Goal: Information Seeking & Learning: Compare options

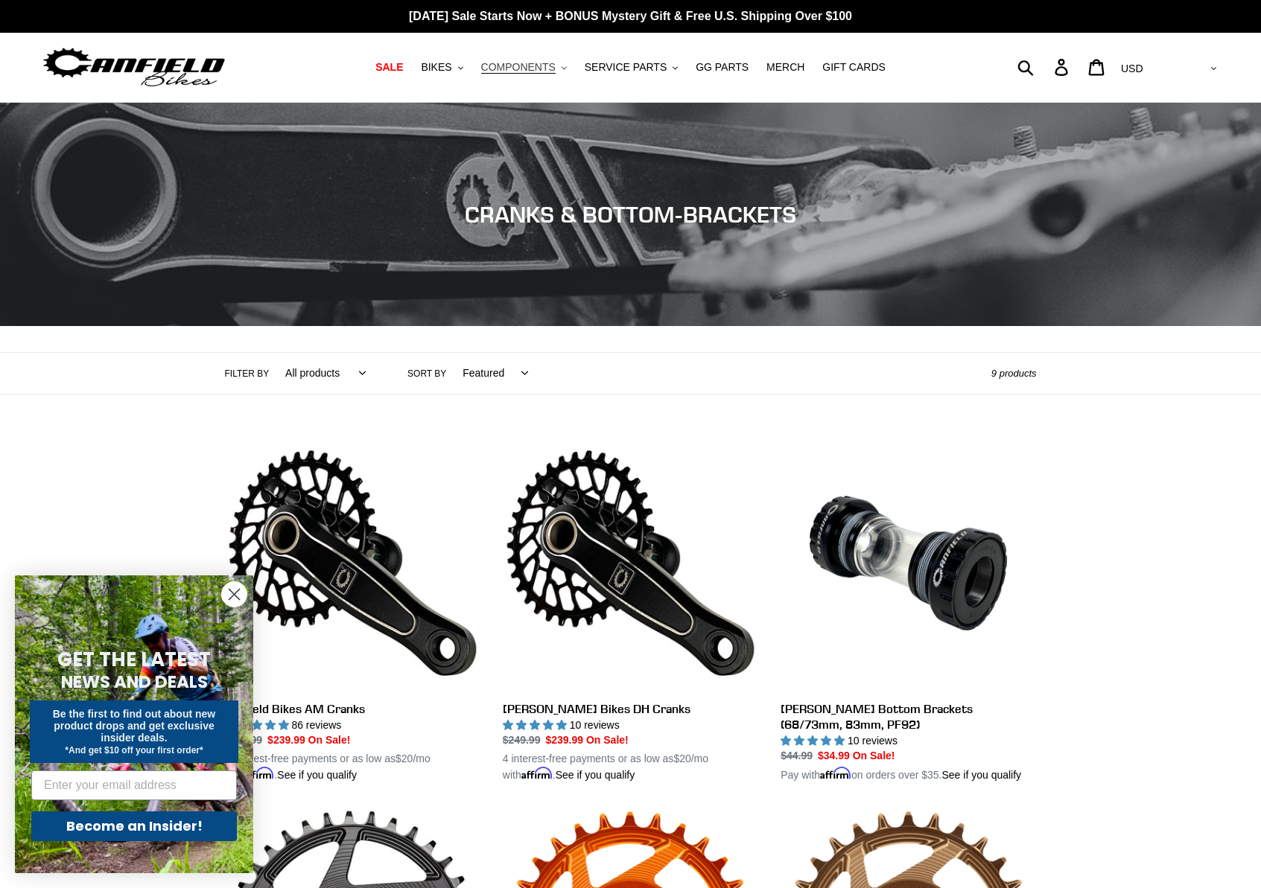
click at [561, 67] on button "COMPONENTS .cls-1{fill:#231f20}" at bounding box center [524, 67] width 101 height 20
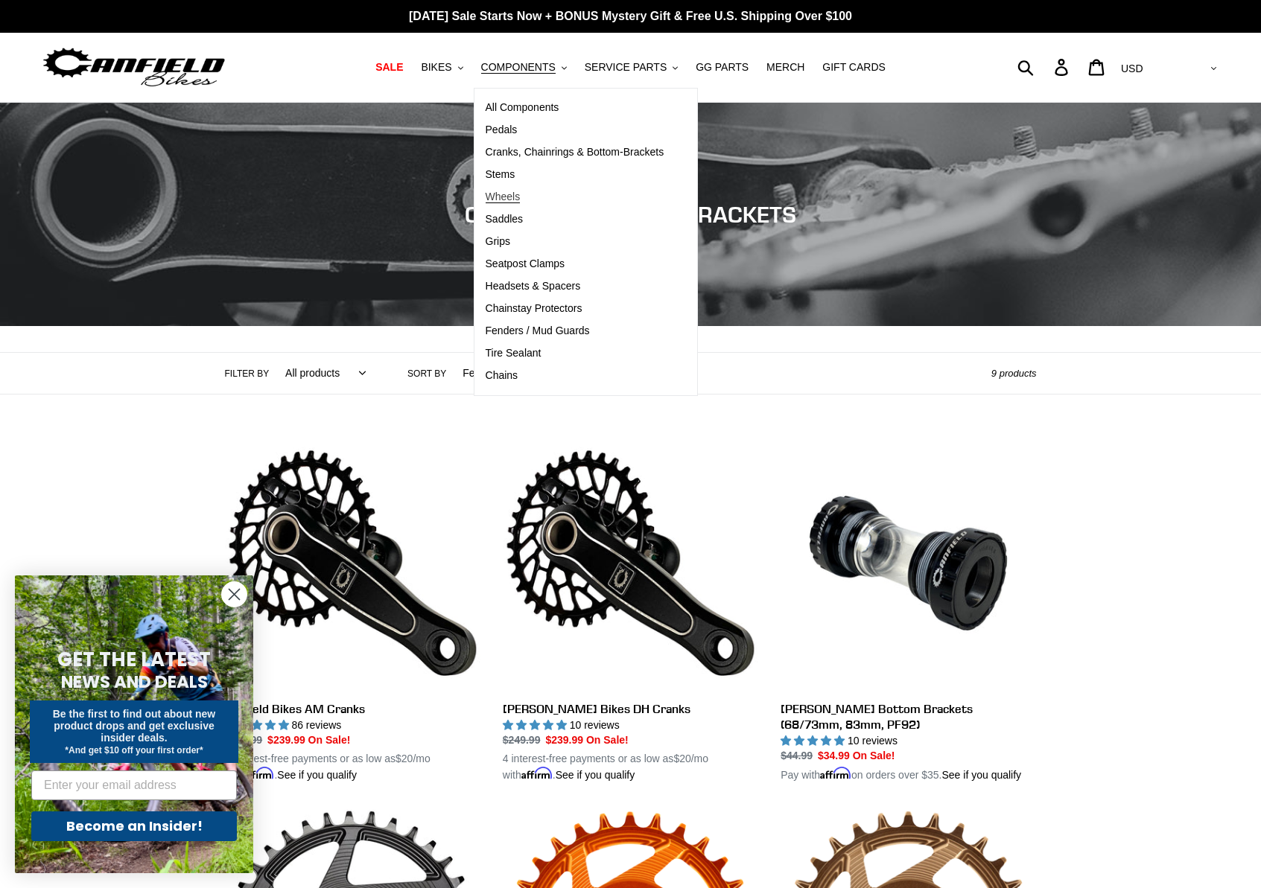
click at [508, 194] on span "Wheels" at bounding box center [503, 197] width 35 height 13
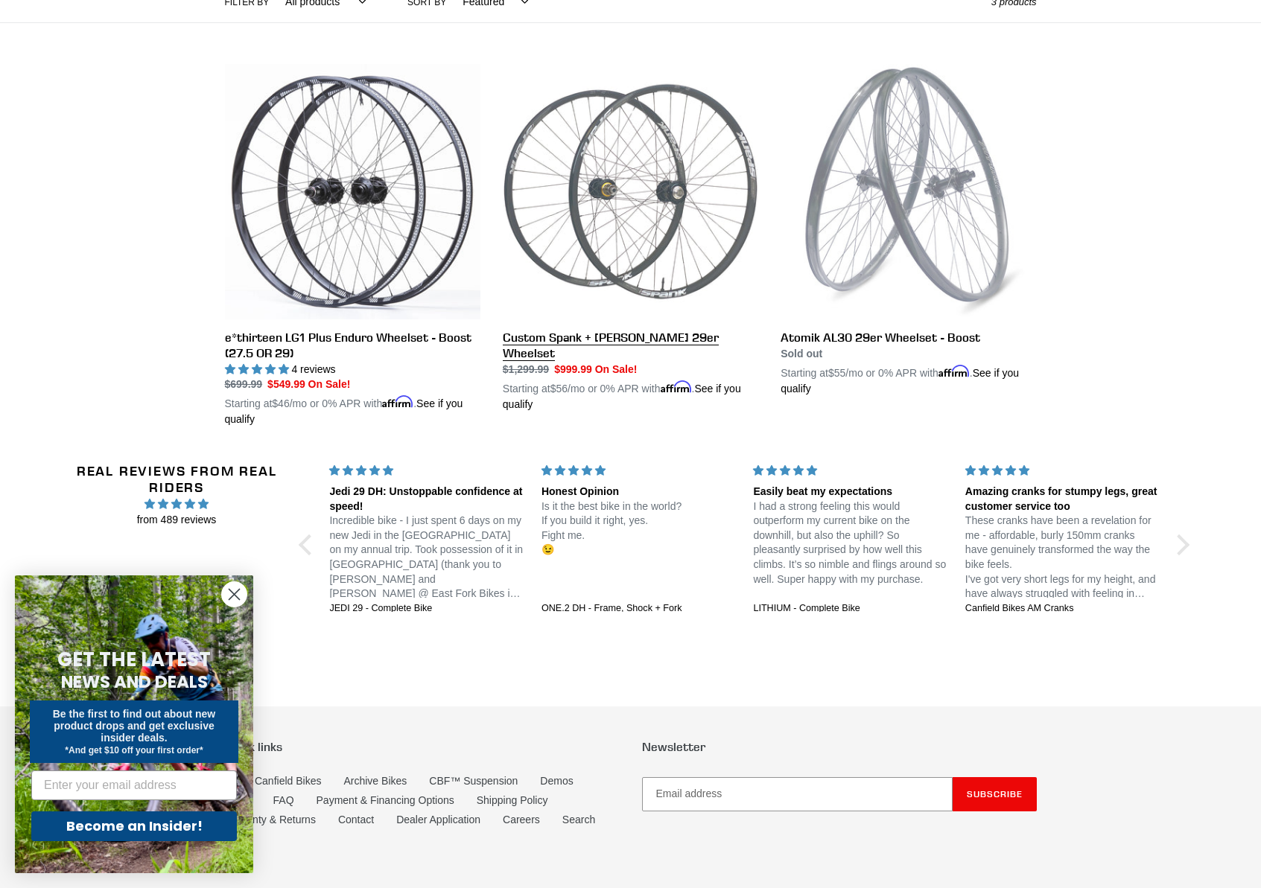
scroll to position [471, 0]
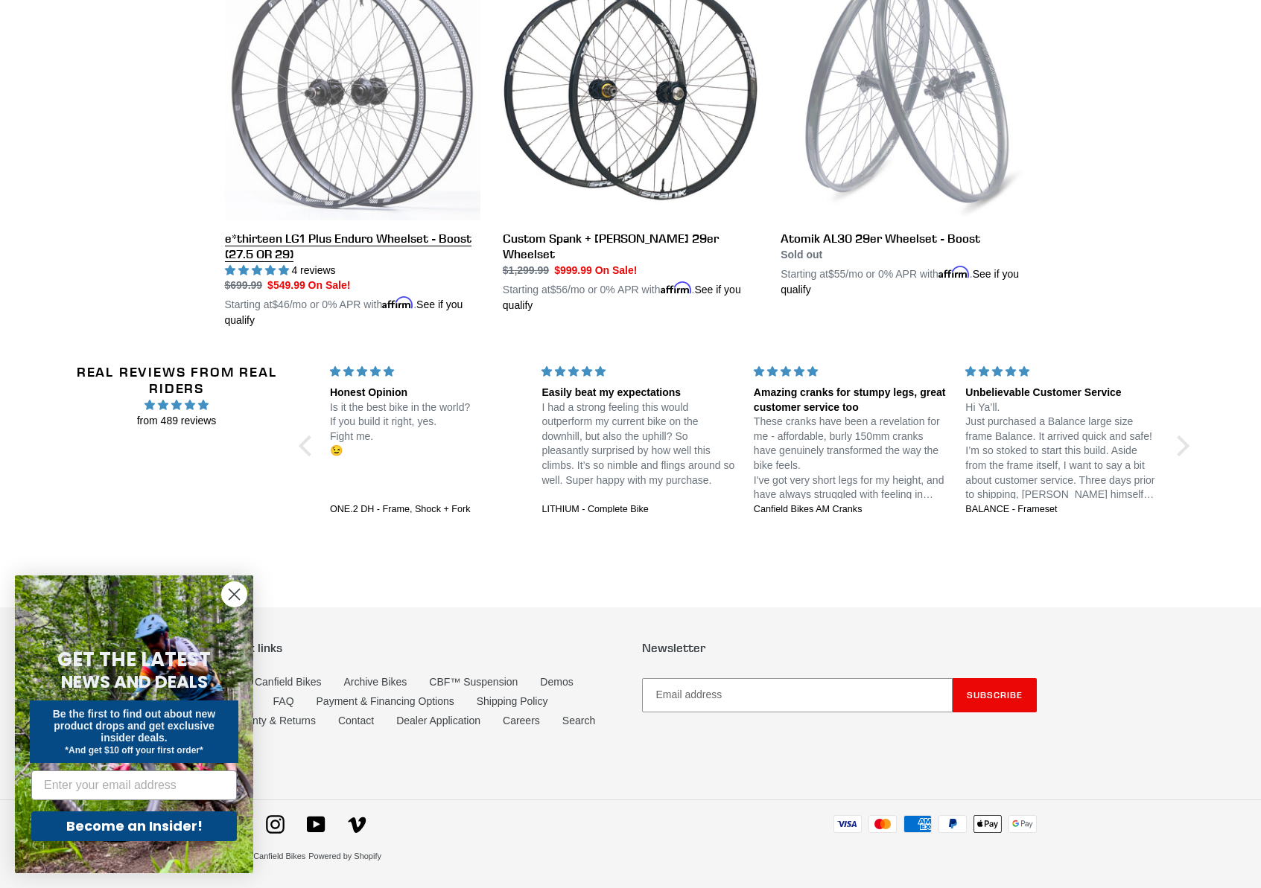
click at [396, 241] on link "e*thirteen LG1 Plus Enduro Wheelset - Boost (27.5 OR 29)" at bounding box center [352, 147] width 255 height 364
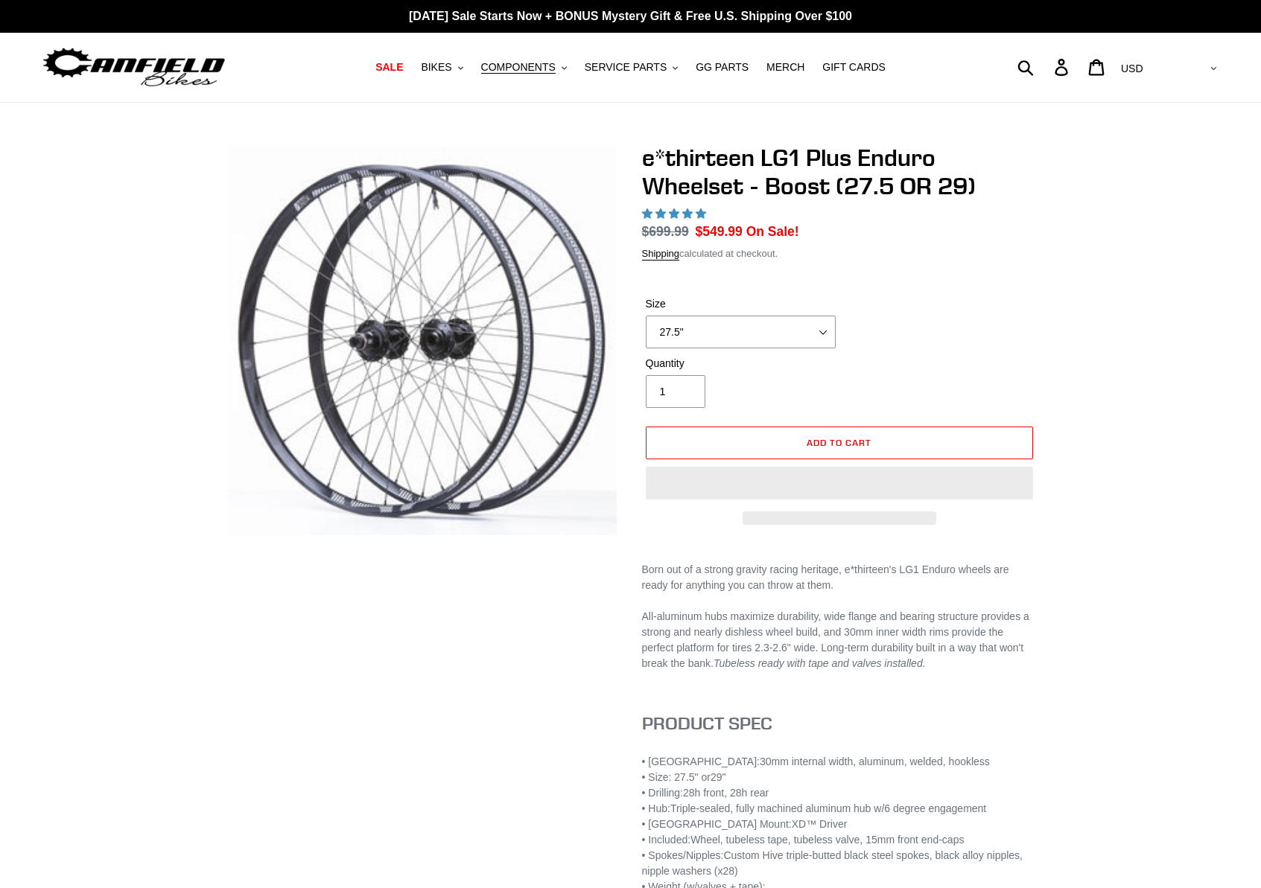
select select "highest-rating"
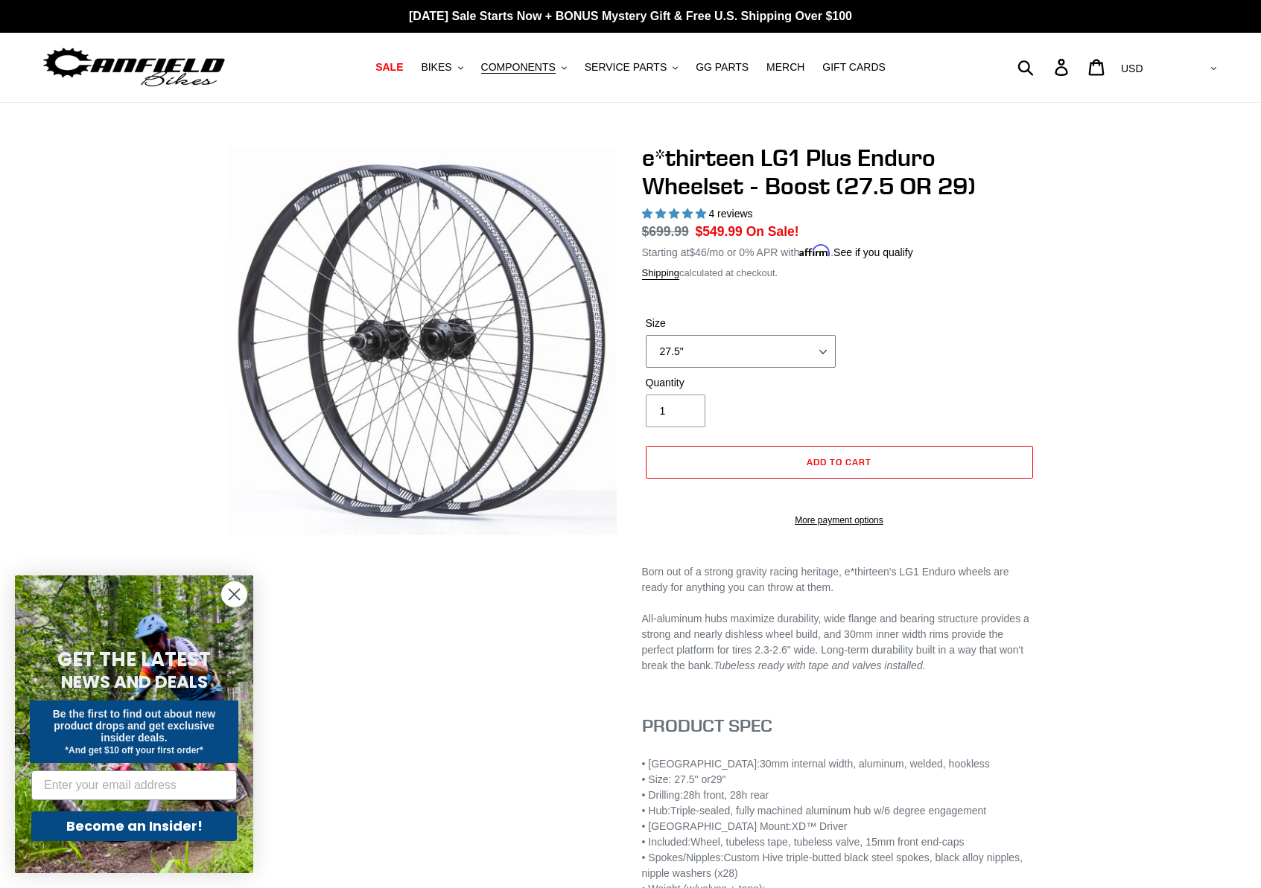
click at [696, 354] on select "27.5" 29"" at bounding box center [741, 351] width 190 height 33
select select "29""
click at [646, 335] on select "27.5" 29"" at bounding box center [741, 351] width 190 height 33
click at [560, 67] on button "COMPONENTS .cls-1{fill:#231f20}" at bounding box center [524, 67] width 101 height 20
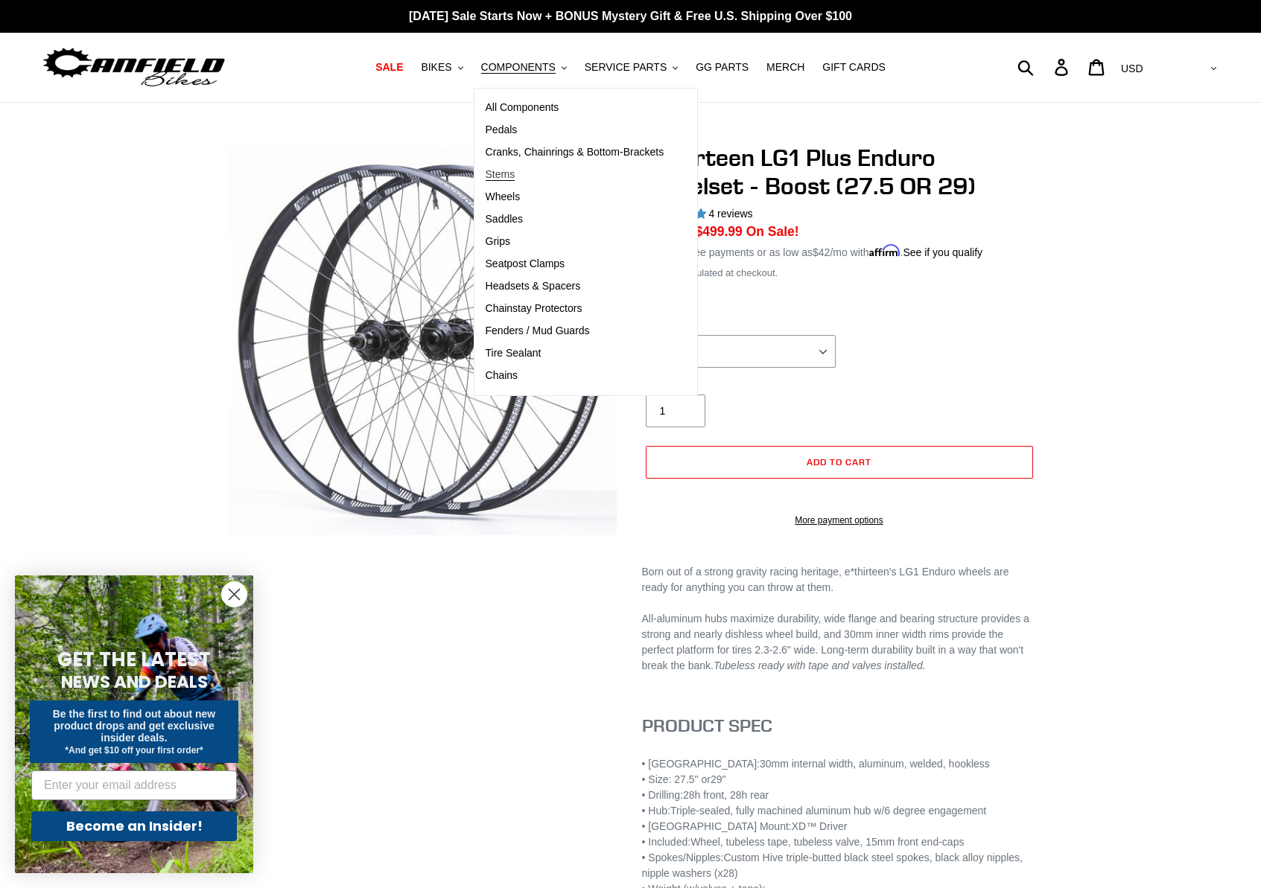
click at [506, 176] on span "Stems" at bounding box center [501, 174] width 30 height 13
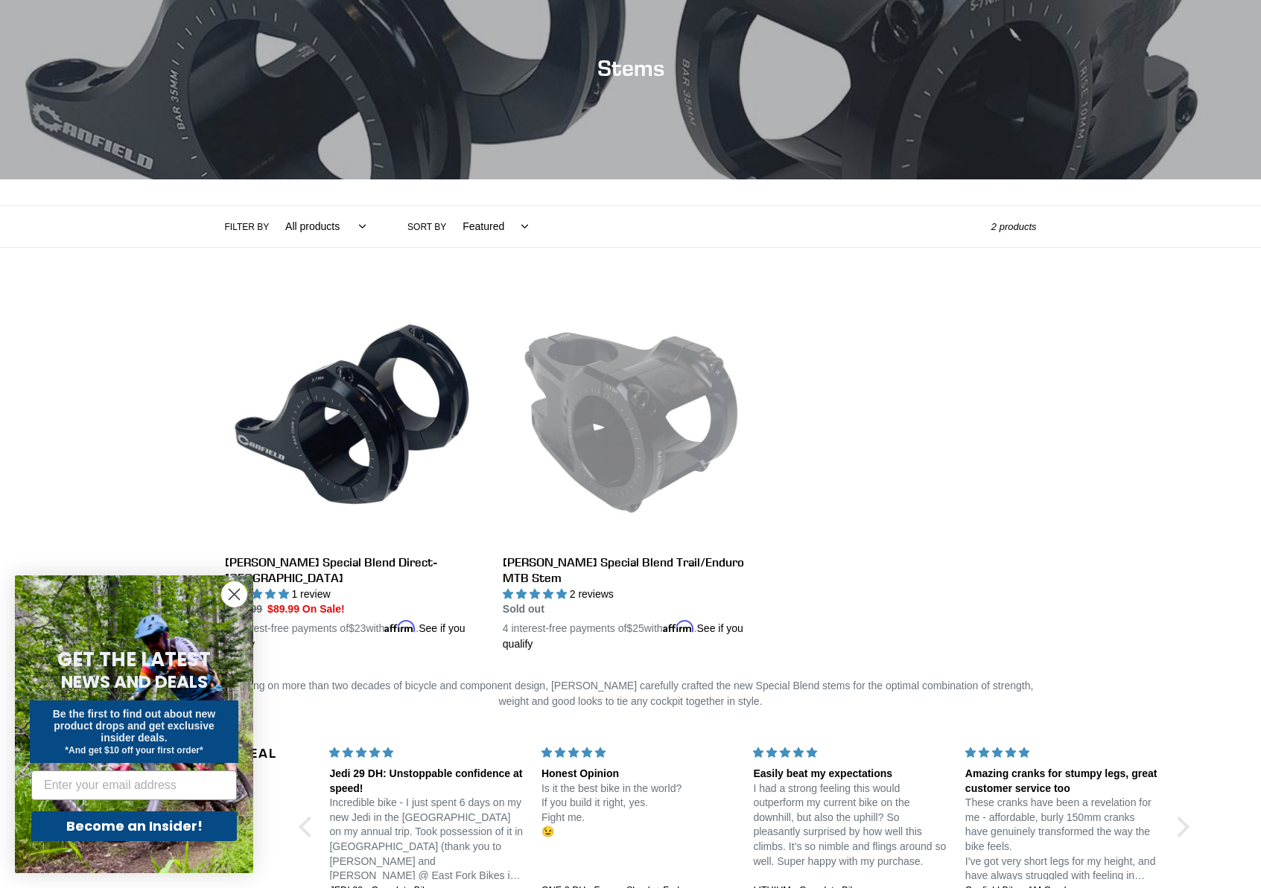
scroll to position [282, 0]
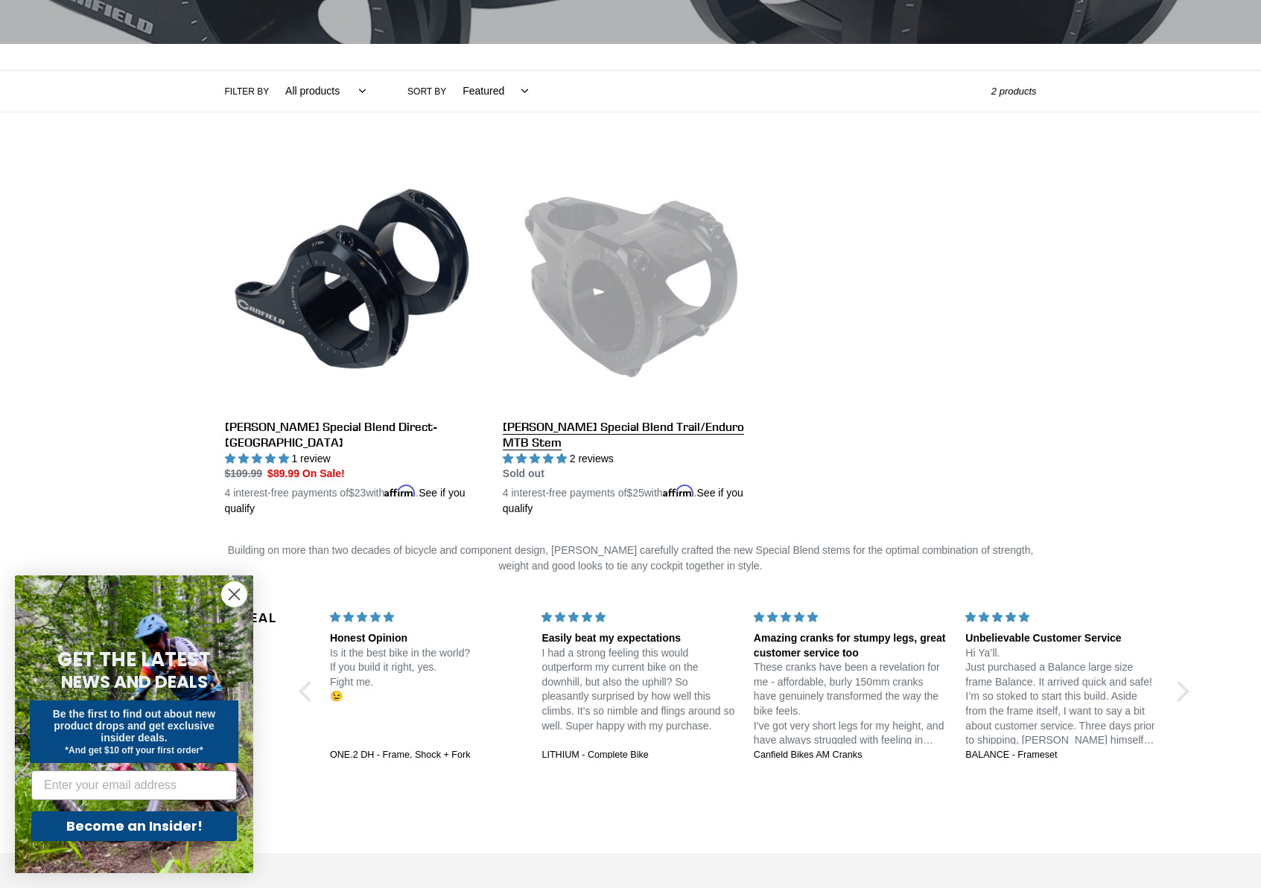
click at [620, 290] on link "[PERSON_NAME] Special Blend Trail/Enduro MTB Stem" at bounding box center [630, 335] width 255 height 364
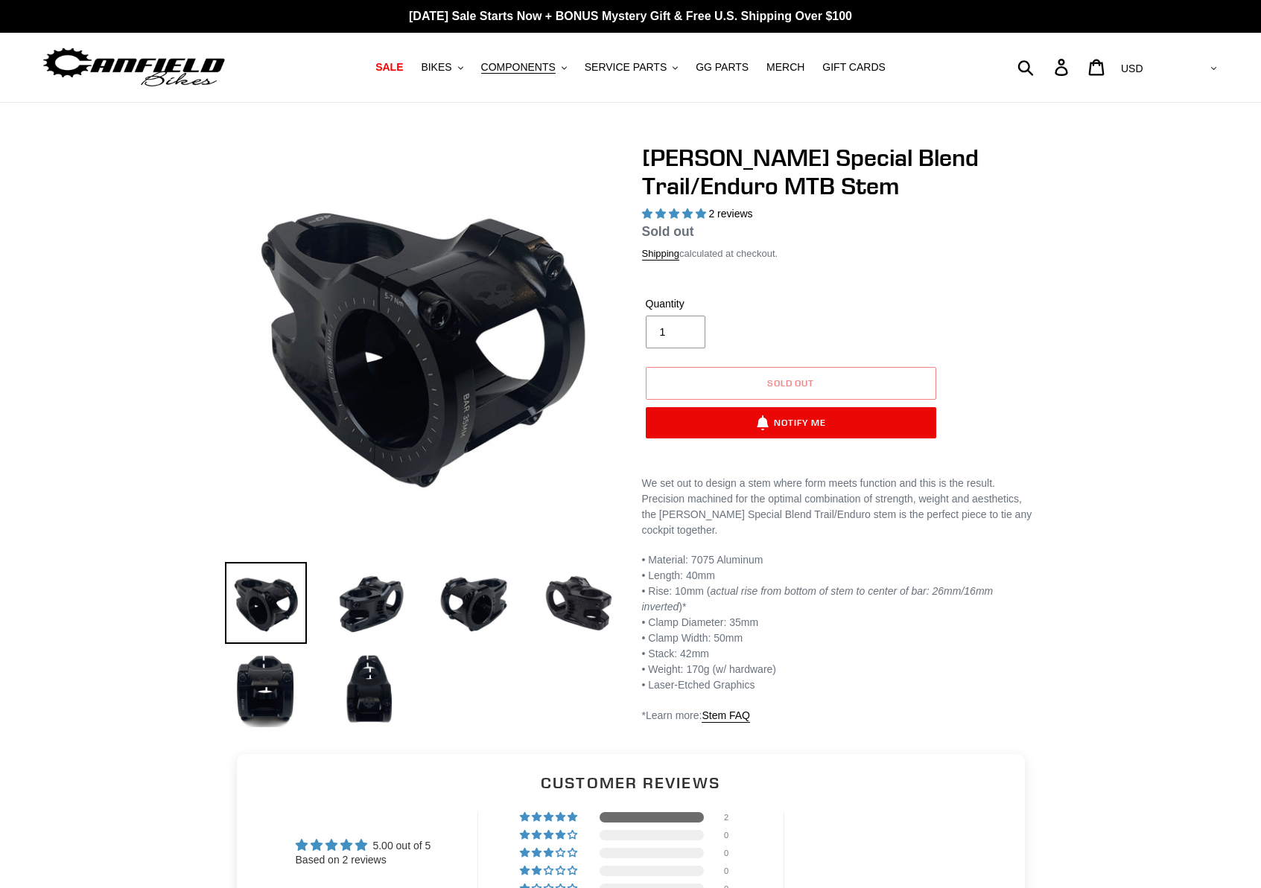
select select "highest-rating"
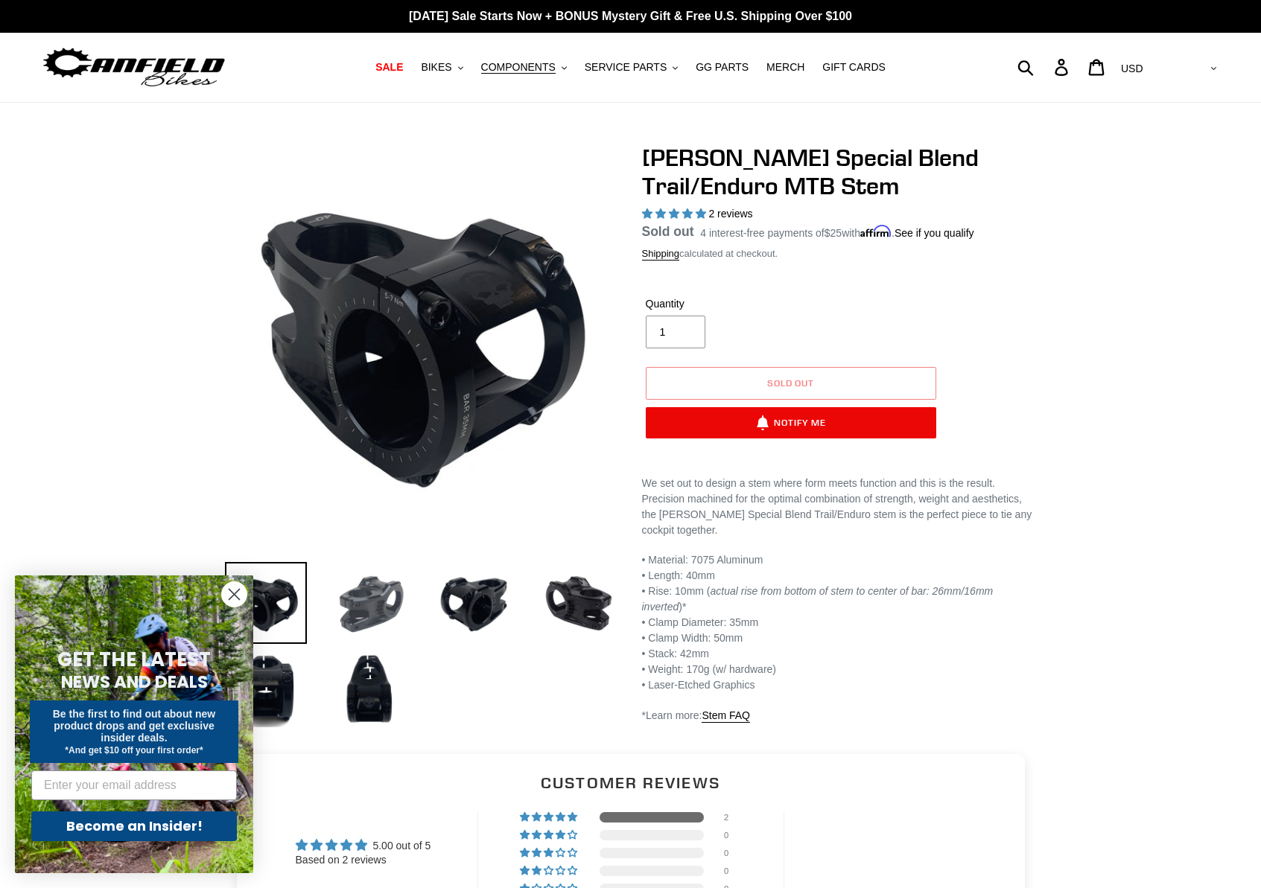
click at [367, 603] on img at bounding box center [370, 603] width 82 height 82
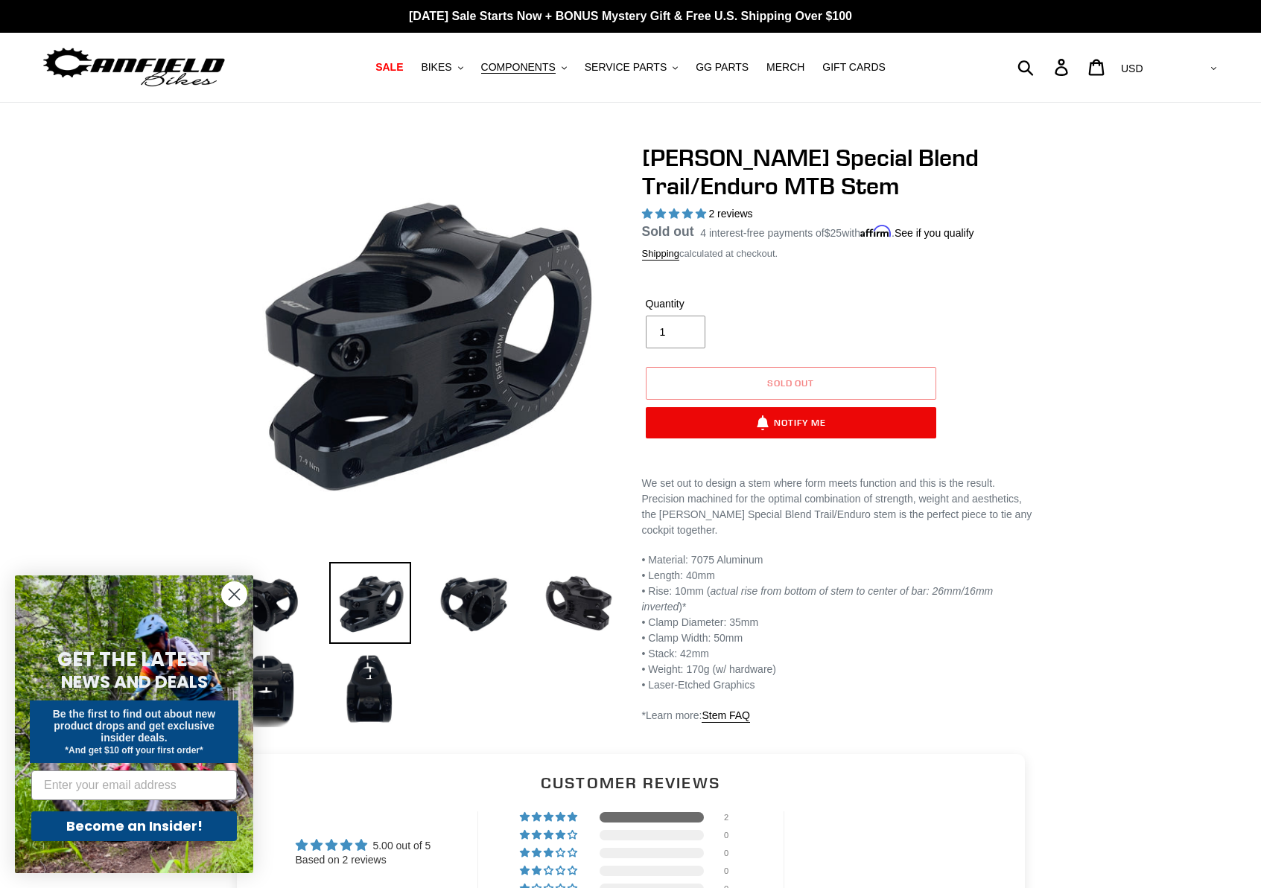
click at [520, 601] on li at bounding box center [567, 607] width 104 height 86
click at [608, 600] on img at bounding box center [579, 603] width 82 height 82
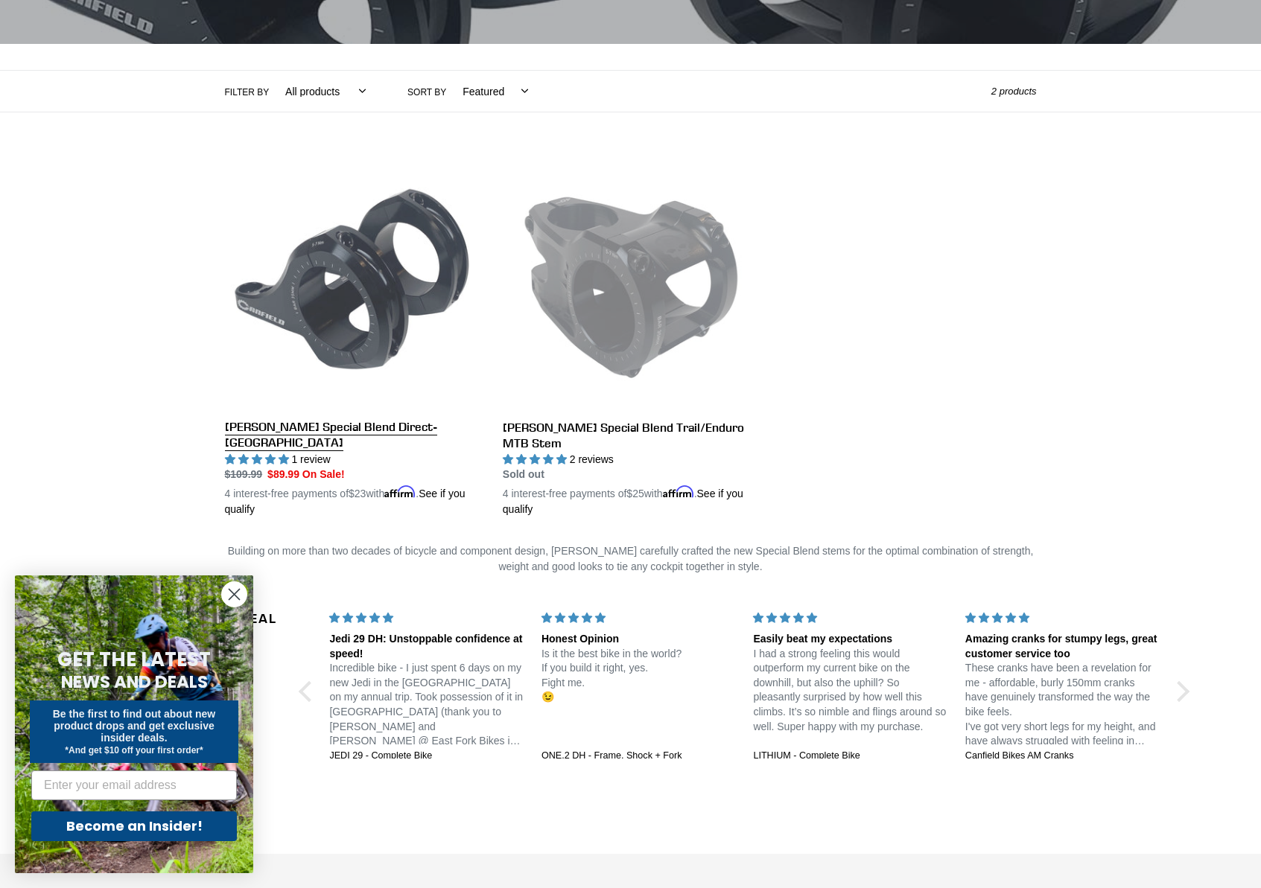
click at [358, 287] on link "[PERSON_NAME] Special Blend Direct-[GEOGRAPHIC_DATA]" at bounding box center [352, 335] width 255 height 364
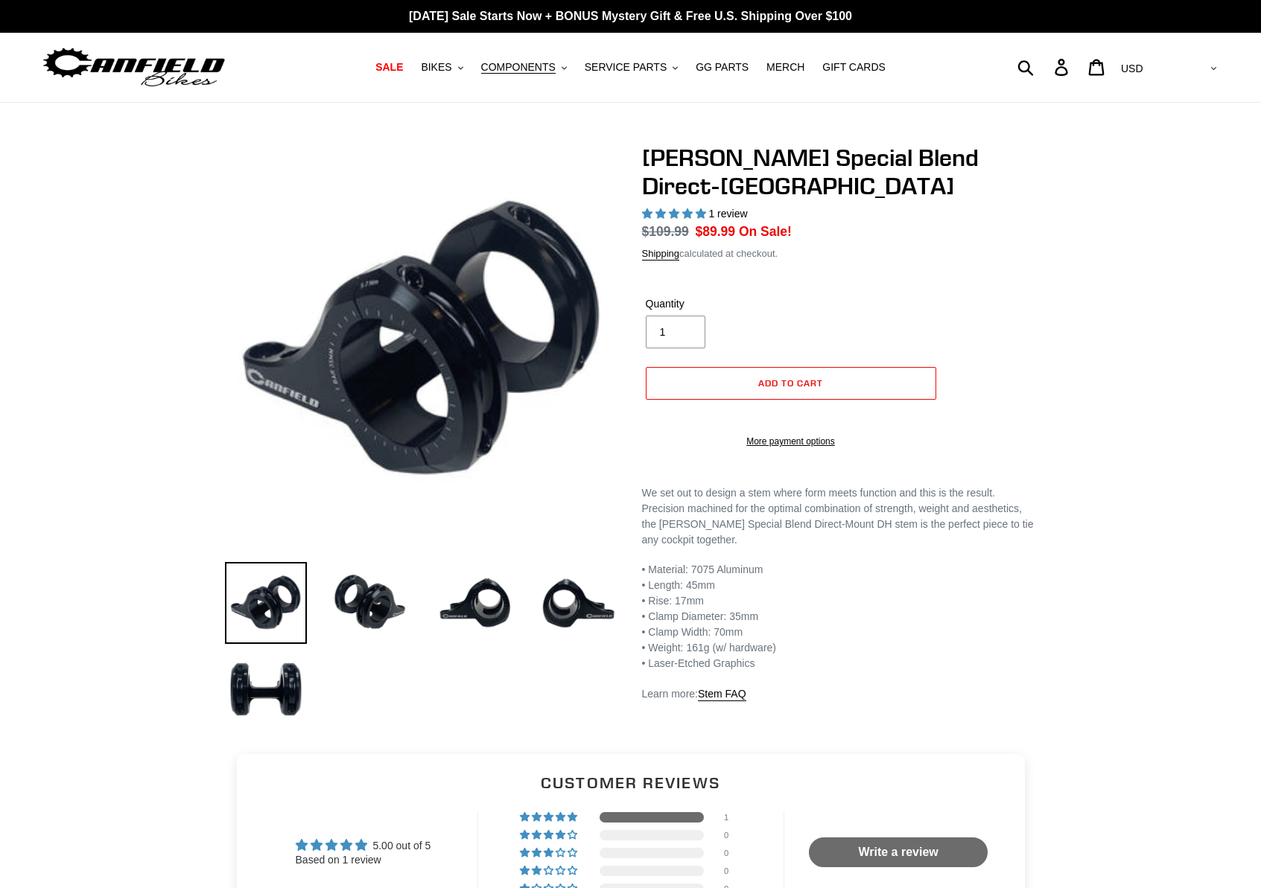
select select "highest-rating"
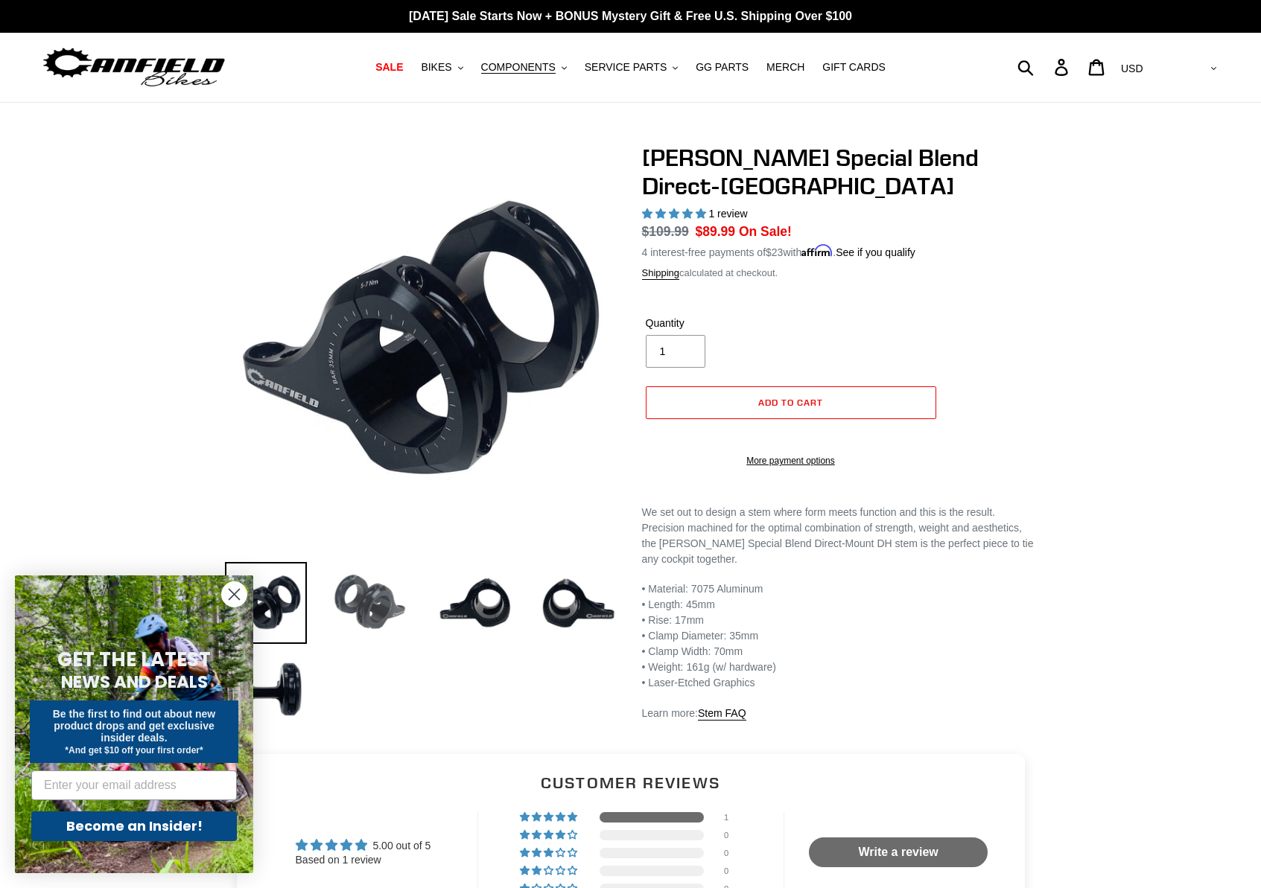
click at [377, 594] on img at bounding box center [370, 603] width 82 height 82
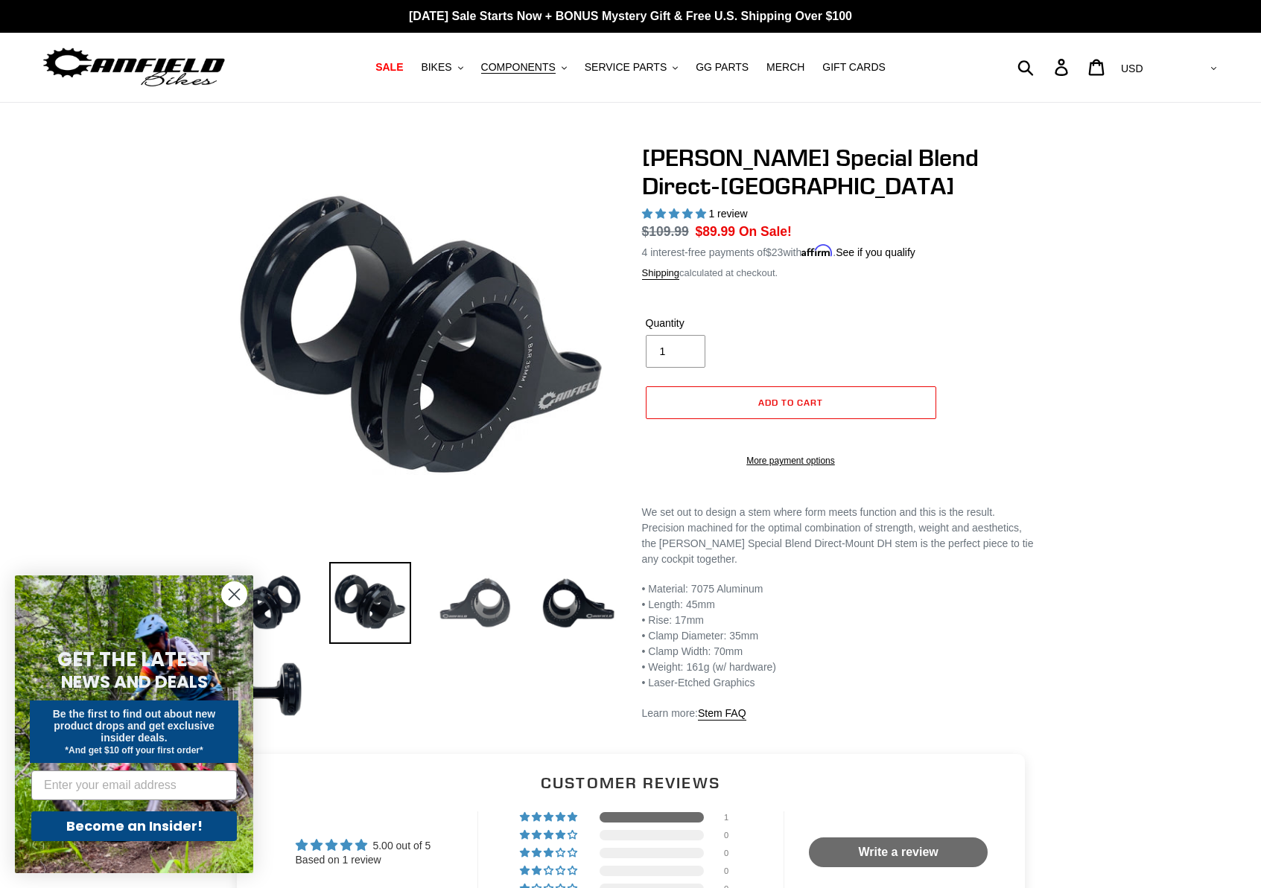
click at [499, 600] on img at bounding box center [474, 603] width 82 height 82
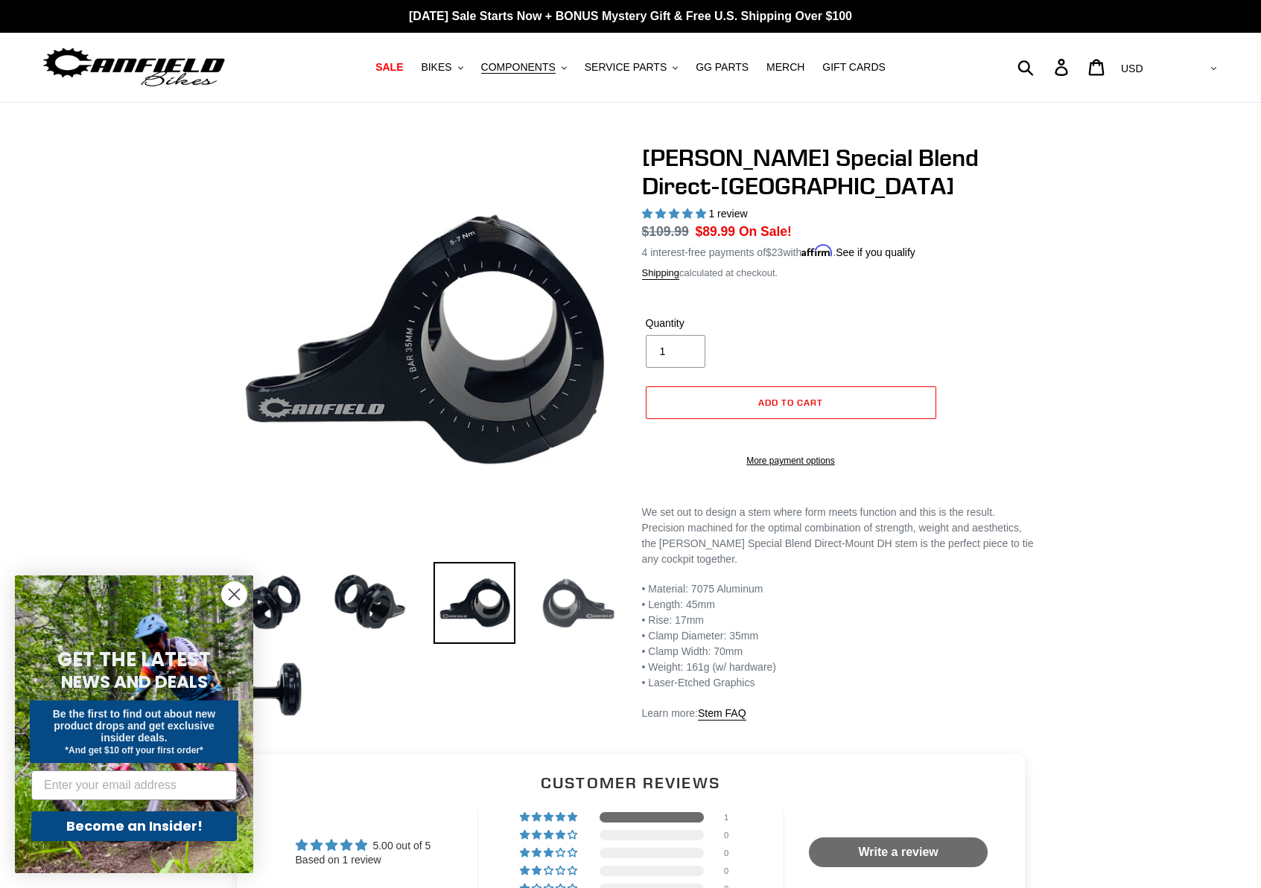
click at [582, 608] on img at bounding box center [579, 603] width 82 height 82
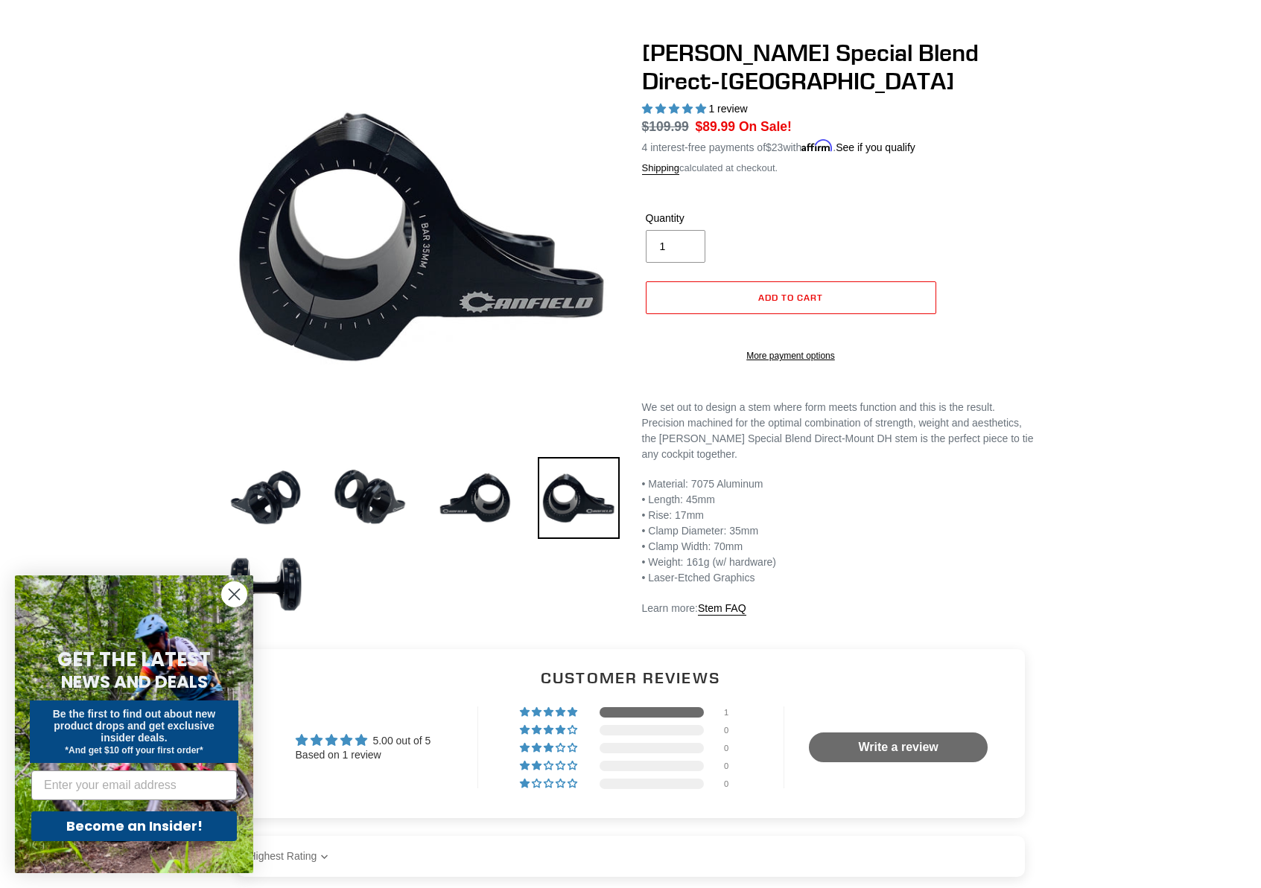
scroll to position [134, 0]
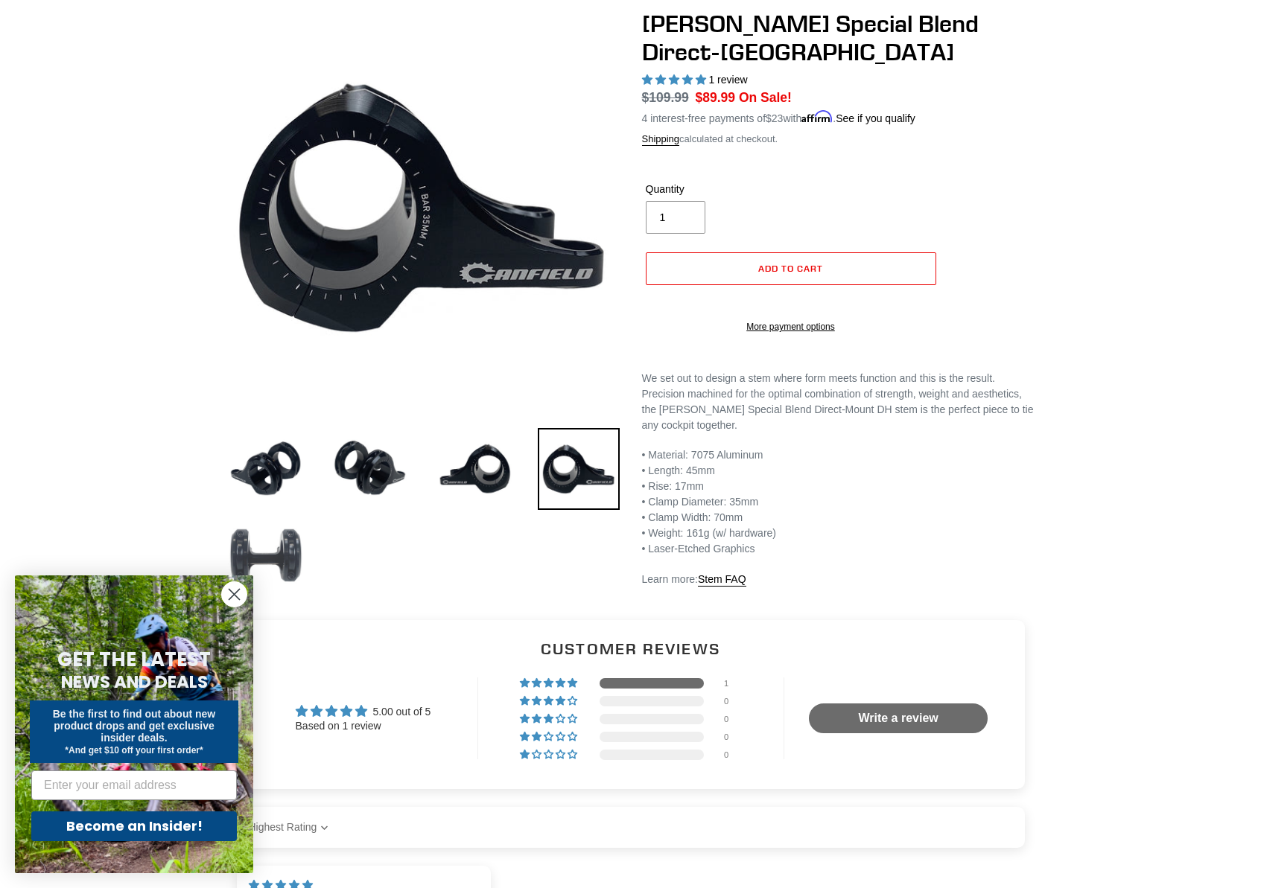
click at [292, 547] on img at bounding box center [266, 556] width 82 height 82
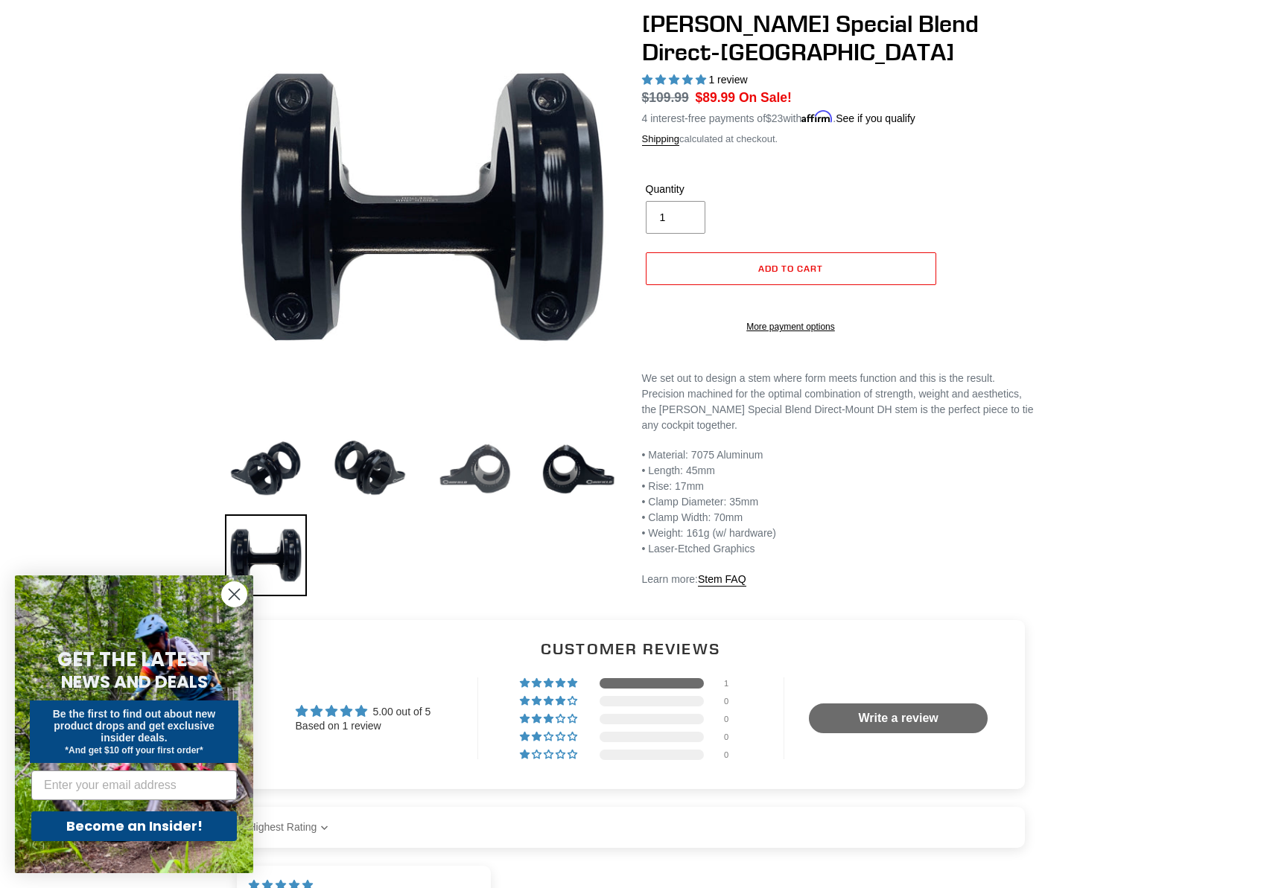
click at [480, 478] on img at bounding box center [474, 469] width 82 height 82
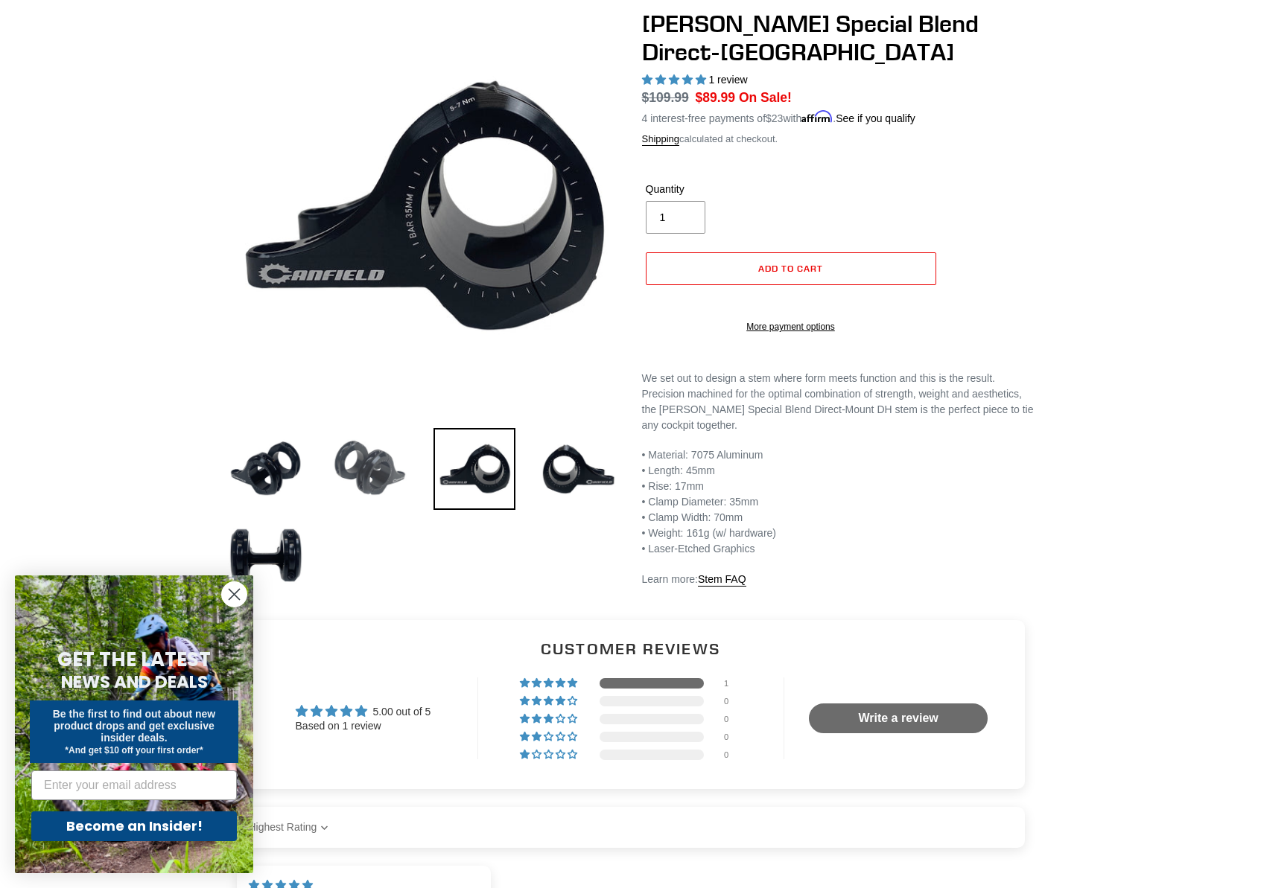
click at [351, 461] on img at bounding box center [370, 469] width 82 height 82
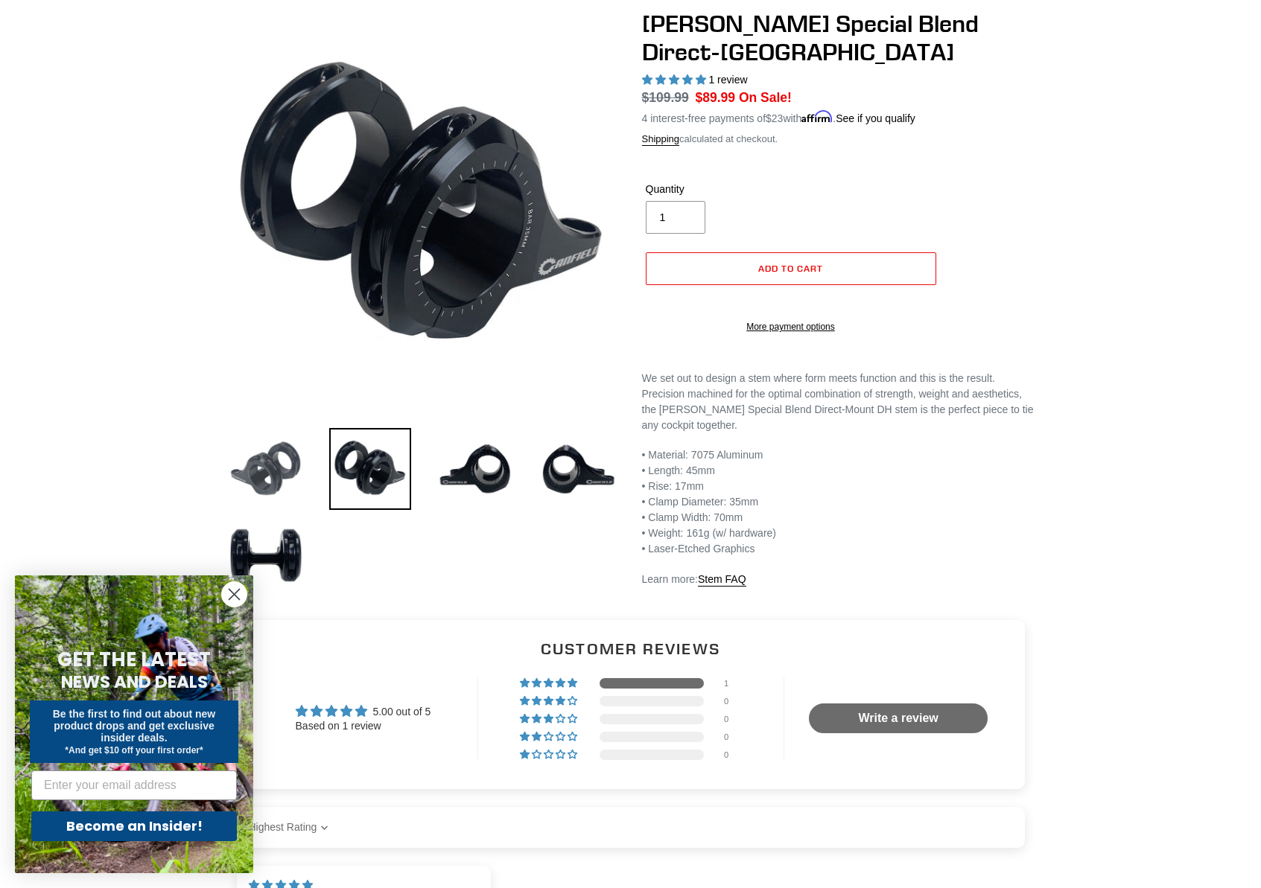
click at [249, 442] on img at bounding box center [266, 469] width 82 height 82
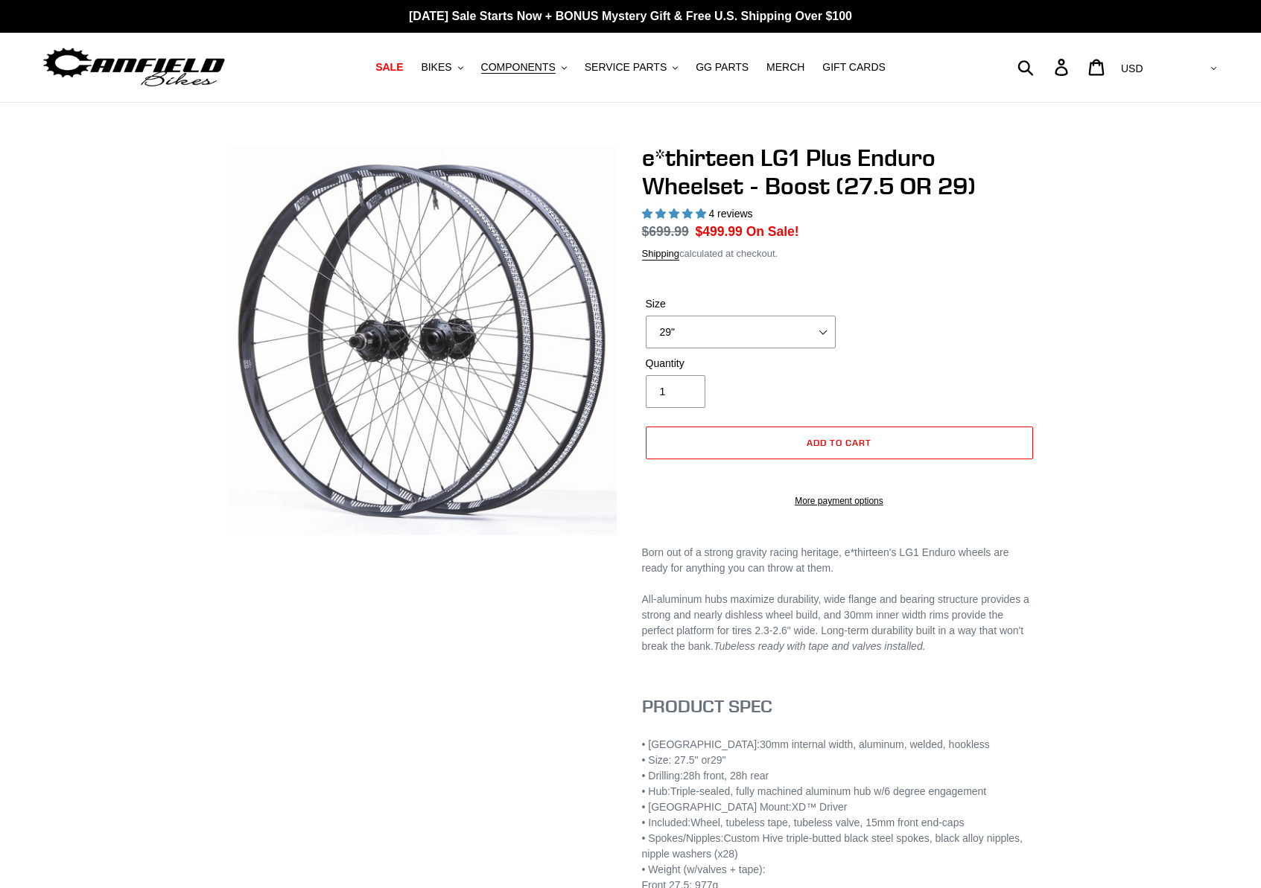
select select "highest-rating"
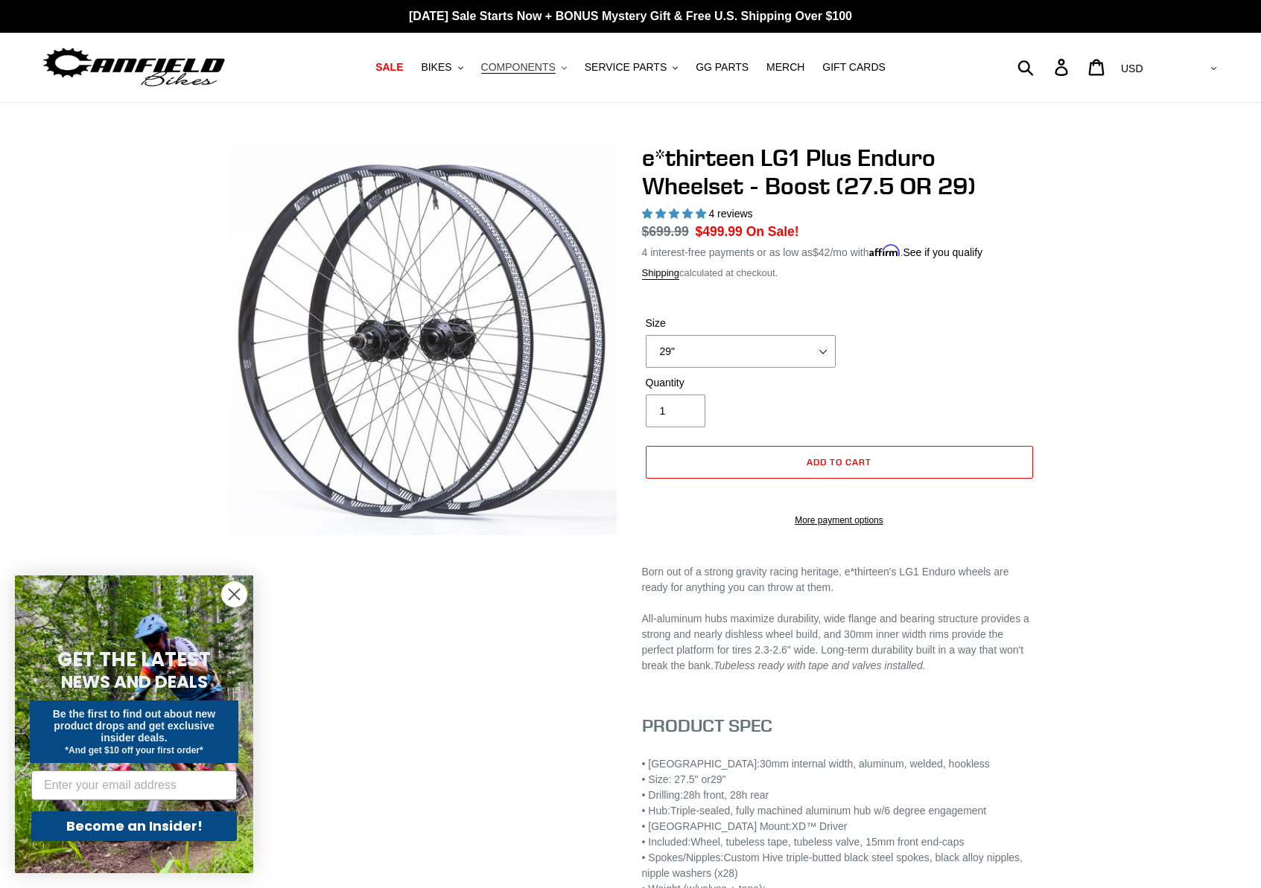
click at [564, 69] on icon ".cls-1{fill:#231f20}" at bounding box center [563, 68] width 5 height 5
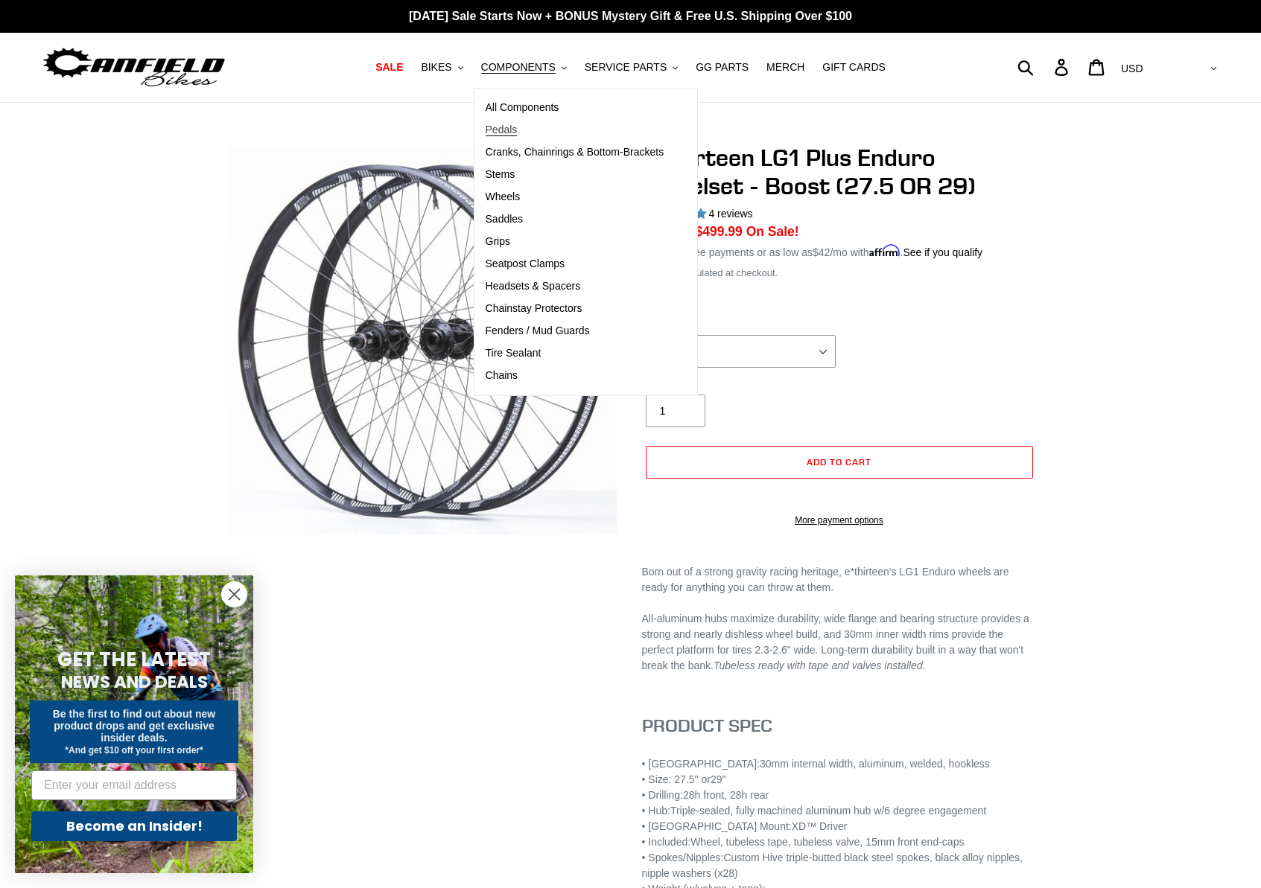
click at [513, 127] on span "Pedals" at bounding box center [502, 130] width 32 height 13
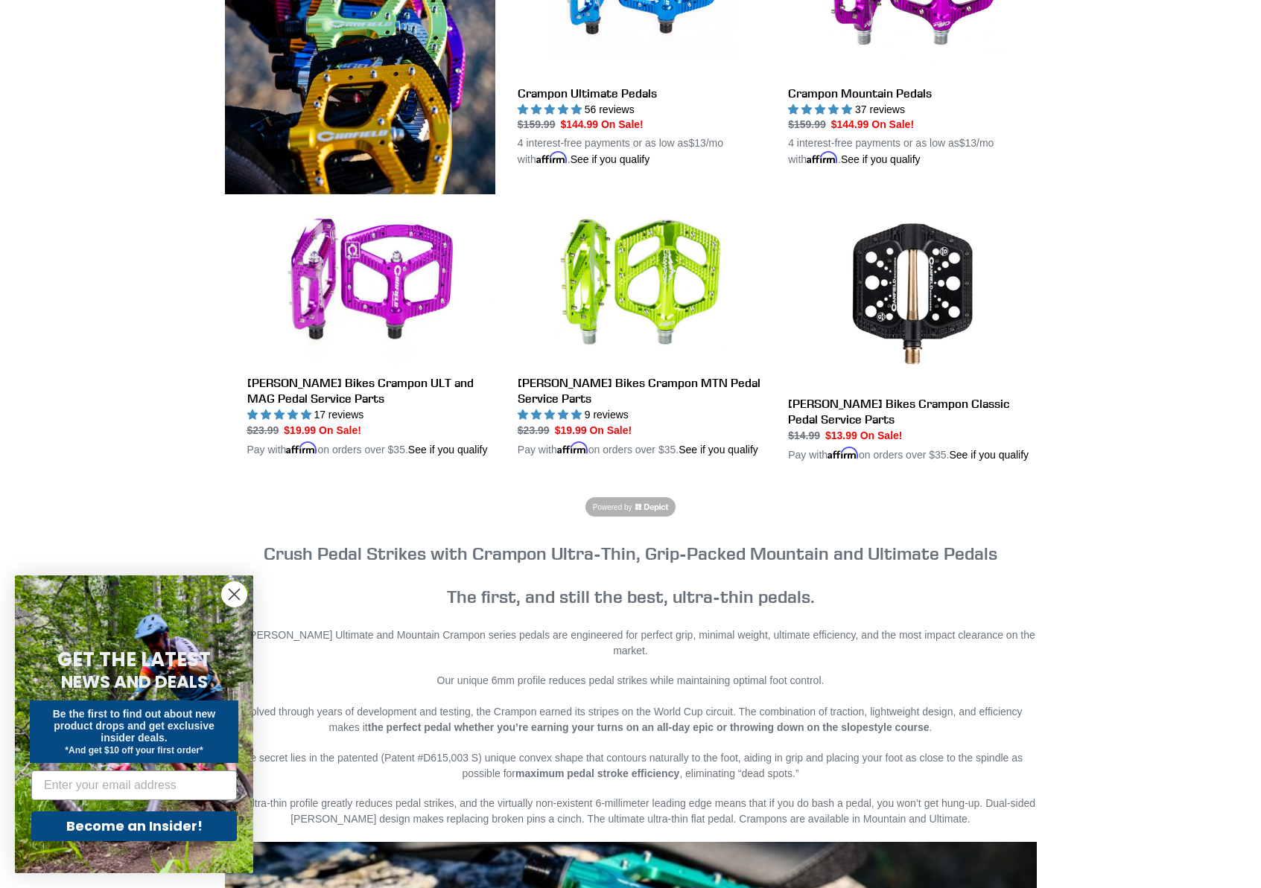
scroll to position [183, 0]
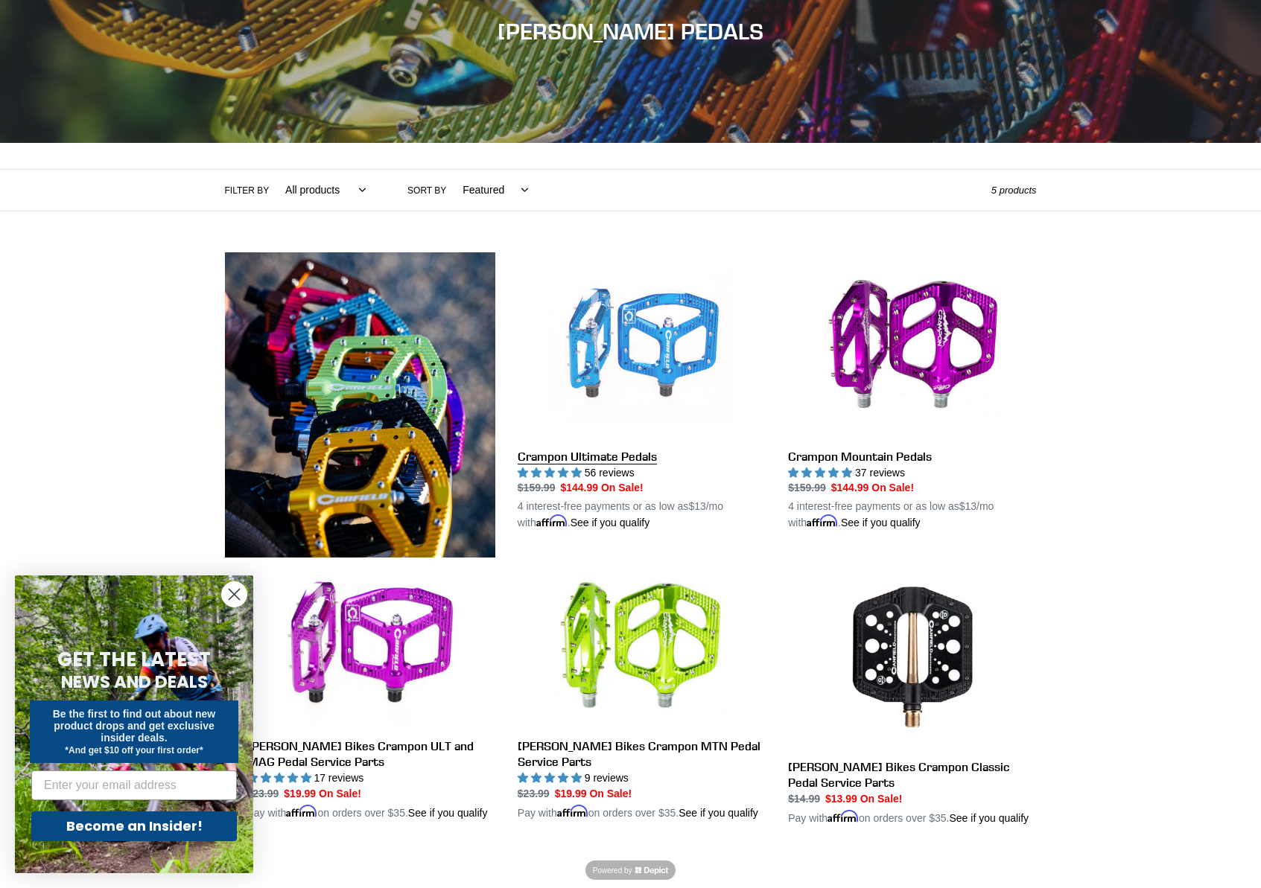
click at [645, 322] on link "Crampon Ultimate Pedals" at bounding box center [642, 391] width 248 height 279
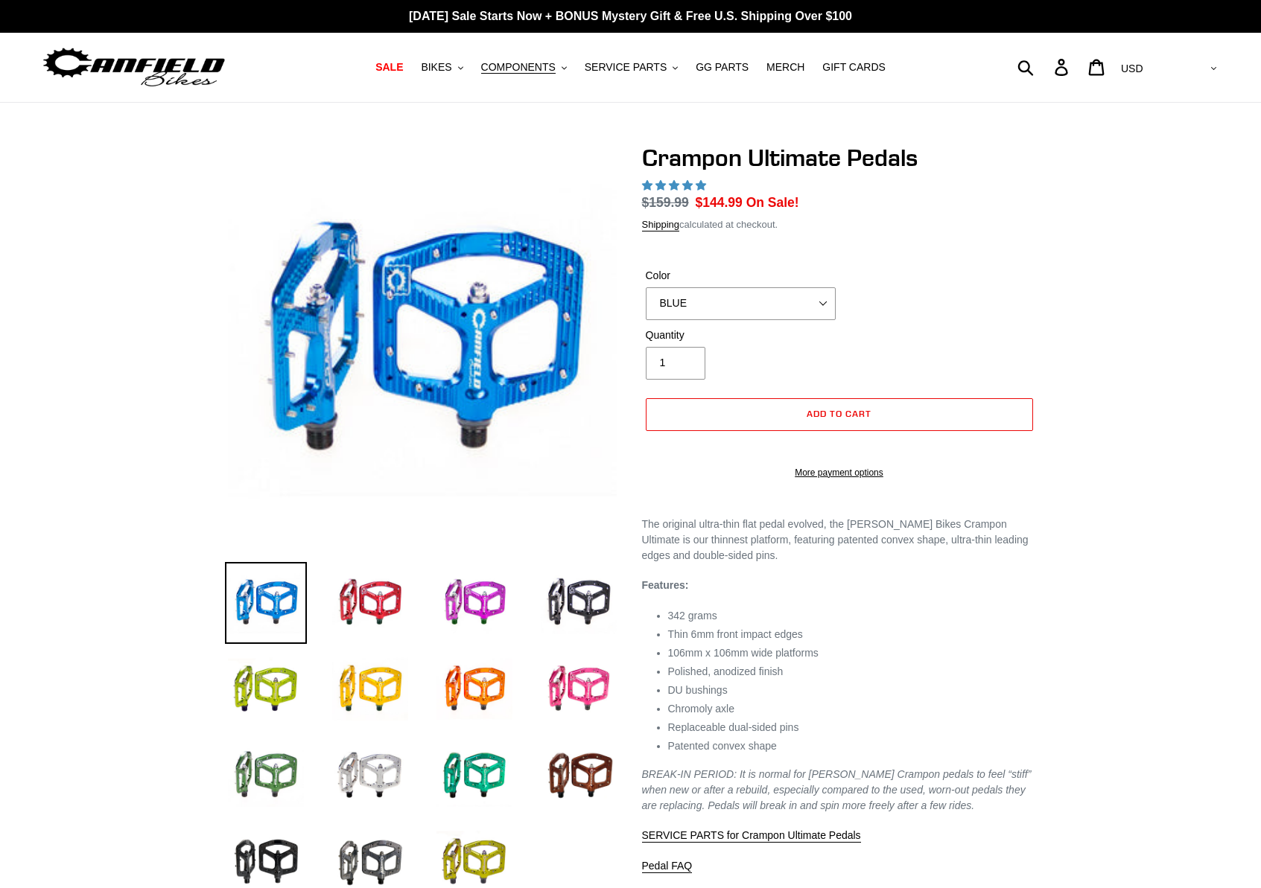
select select "highest-rating"
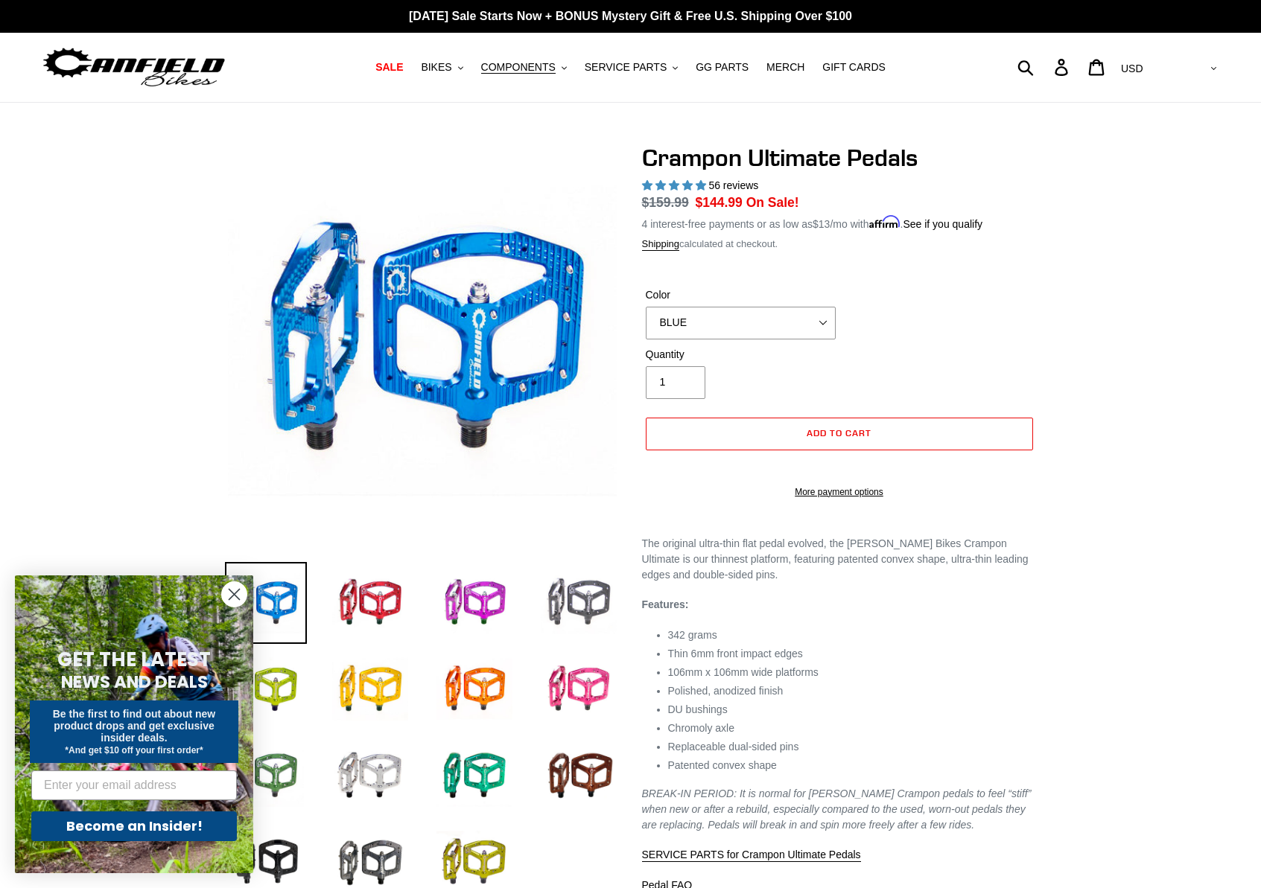
click at [570, 595] on img at bounding box center [579, 603] width 82 height 82
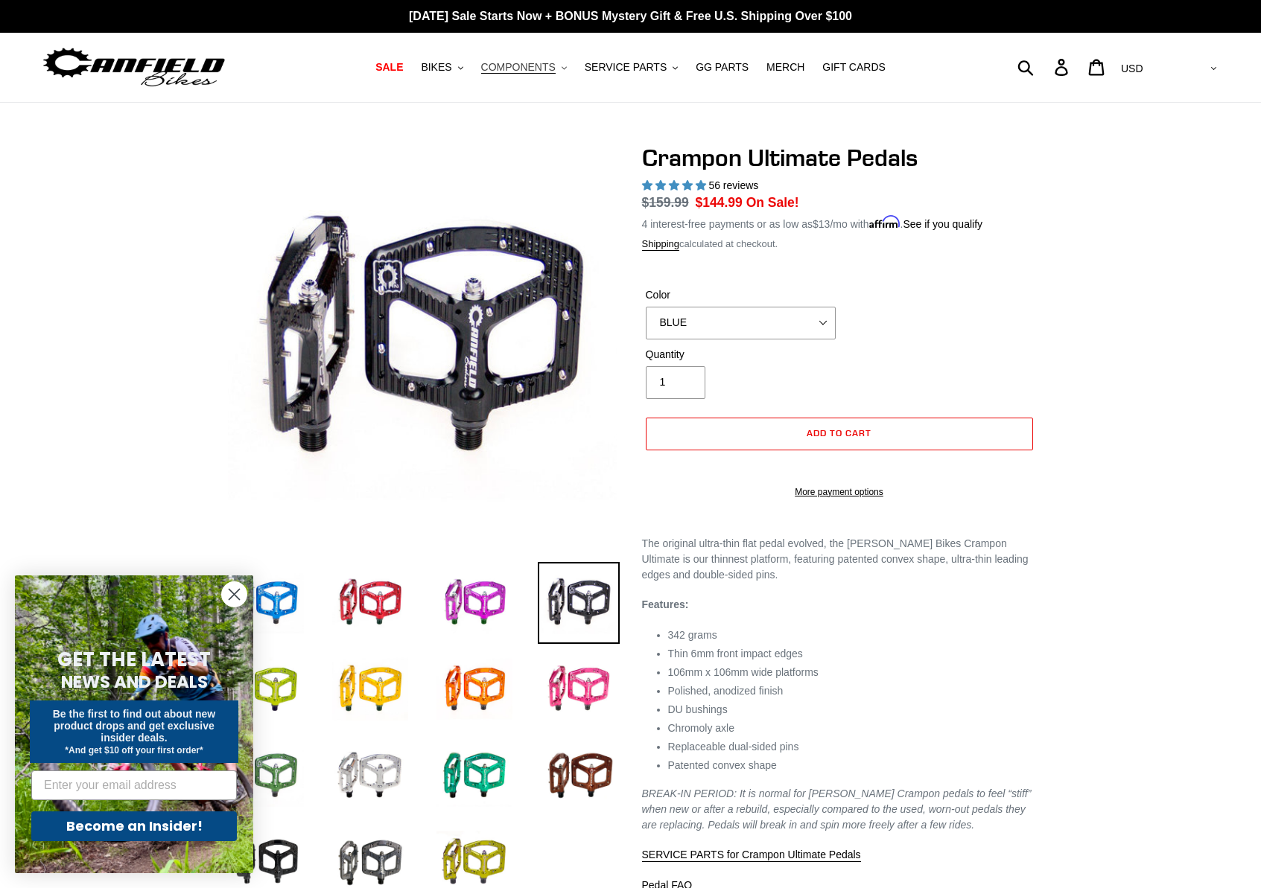
click at [572, 67] on button "COMPONENTS .cls-1{fill:#231f20}" at bounding box center [524, 67] width 101 height 20
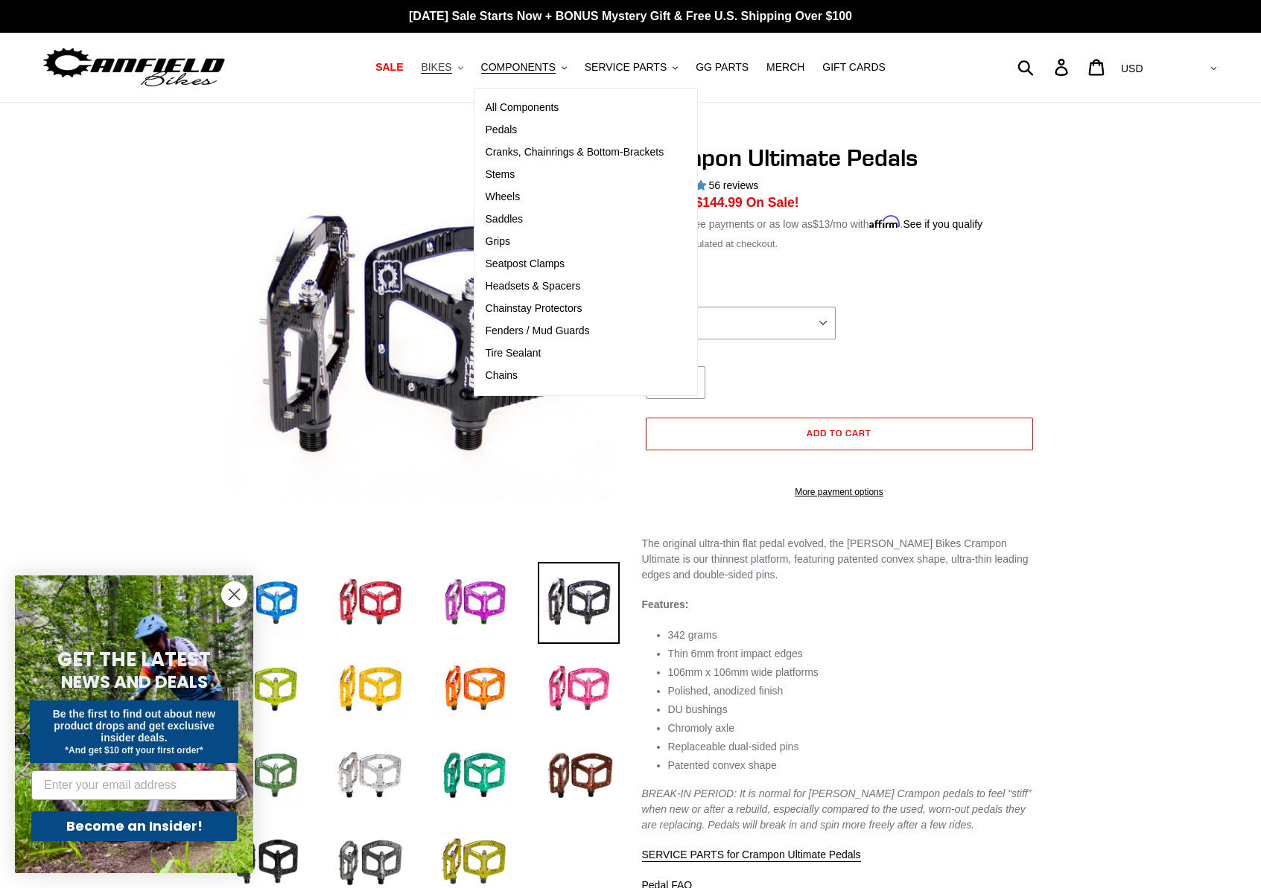
click at [465, 65] on button "BIKES .cls-1{fill:#231f20}" at bounding box center [441, 67] width 57 height 20
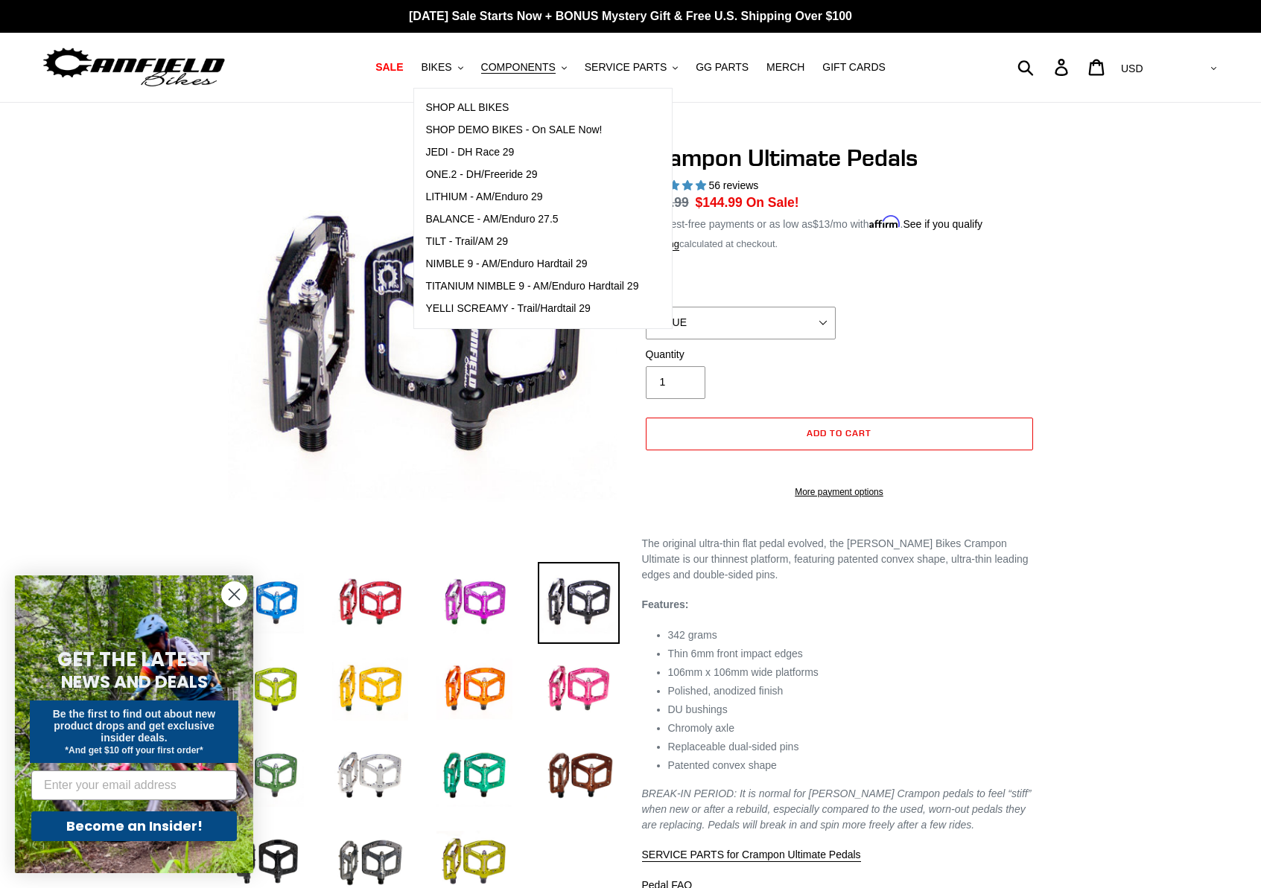
click at [191, 80] on img at bounding box center [134, 67] width 186 height 47
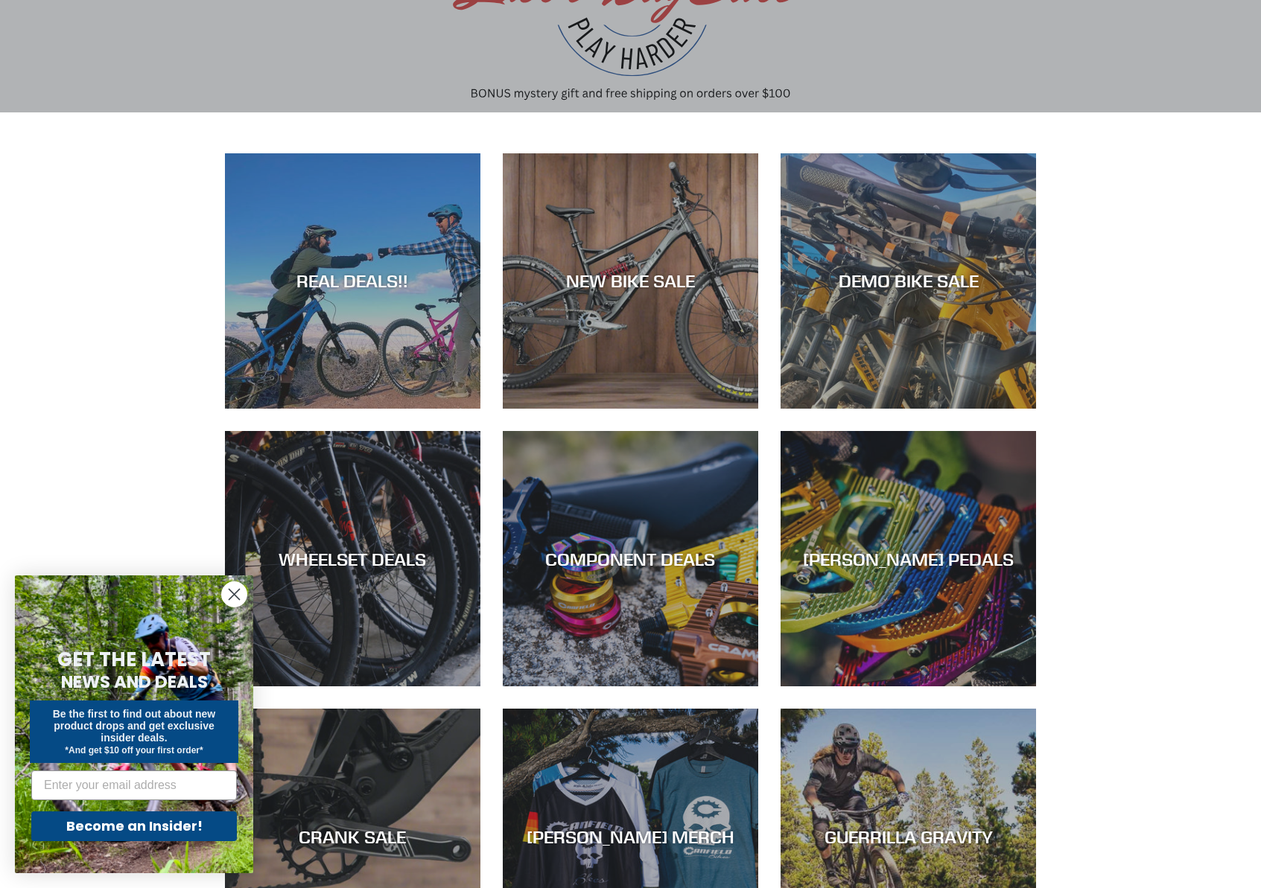
scroll to position [356, 0]
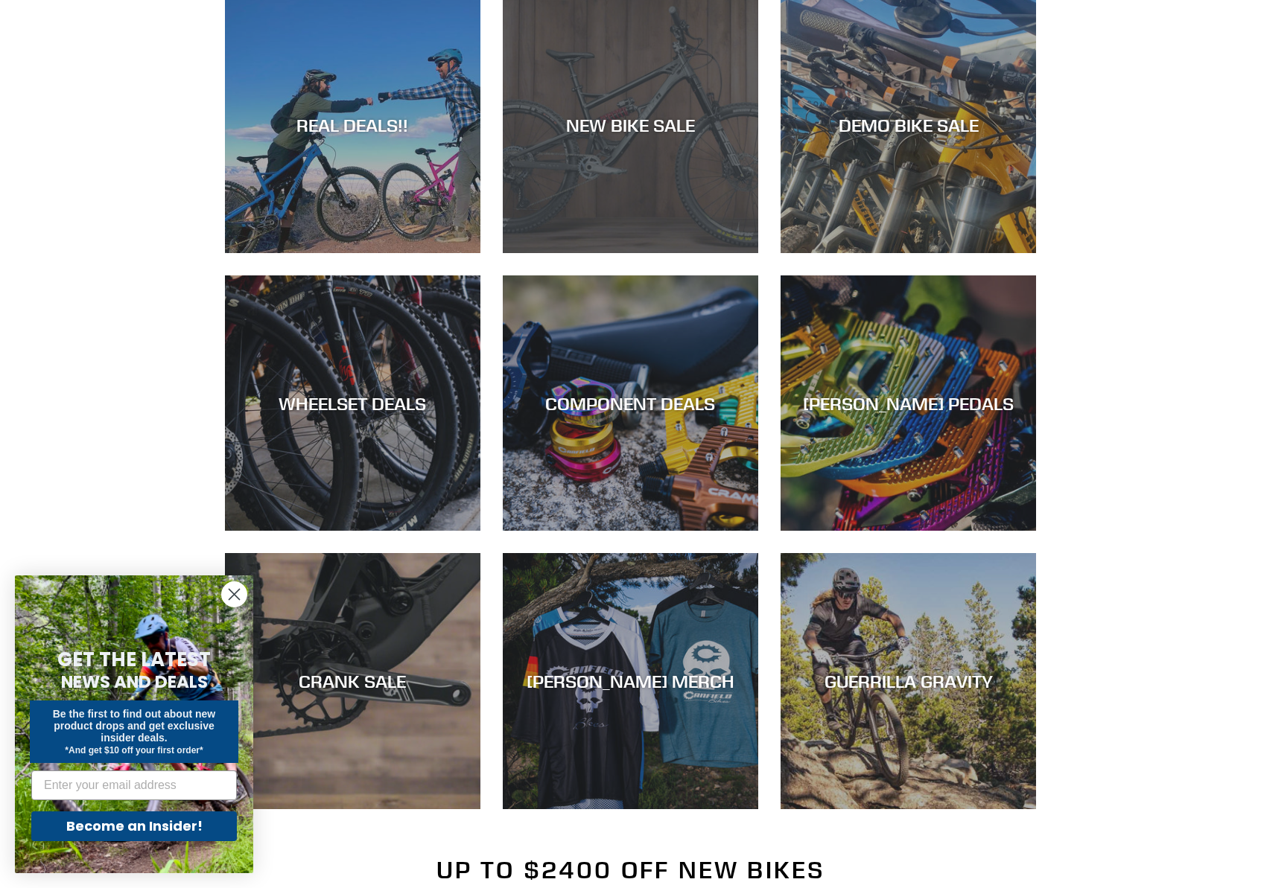
click at [605, 253] on div "NEW BIKE SALE" at bounding box center [630, 253] width 255 height 0
